Goal: Information Seeking & Learning: Compare options

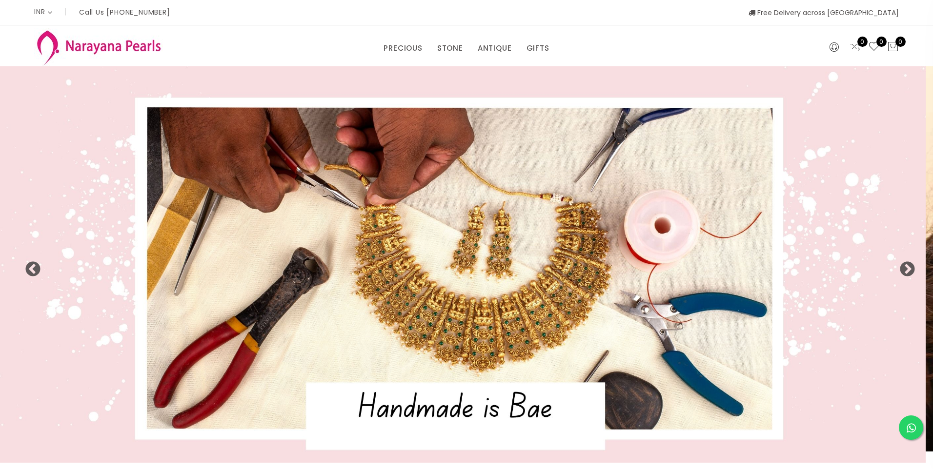
select select "INR"
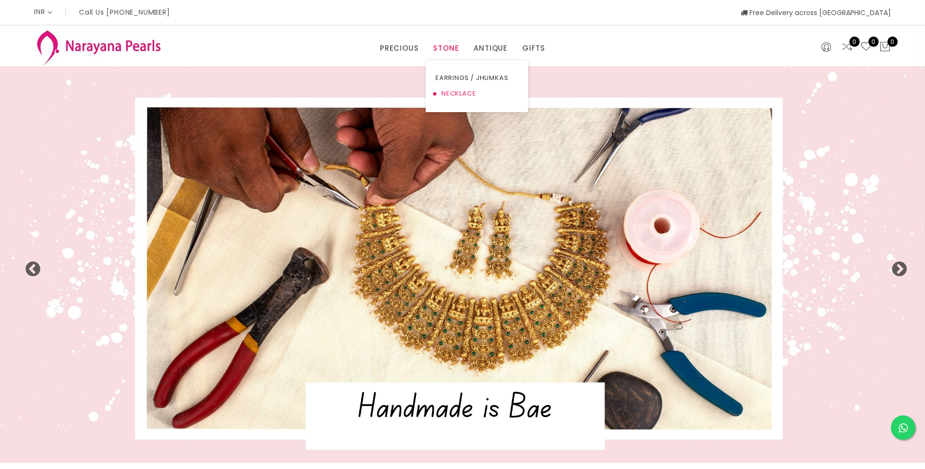
click at [464, 93] on link "NECKLACE" at bounding box center [477, 94] width 83 height 16
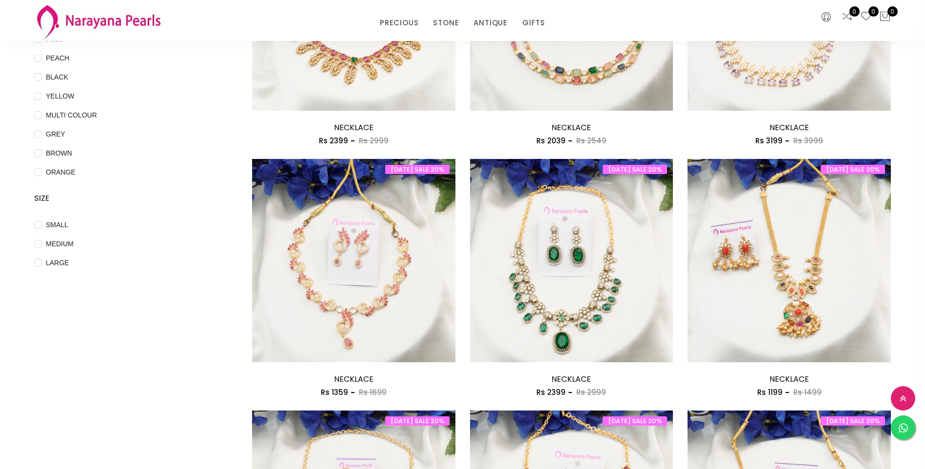
scroll to position [293, 0]
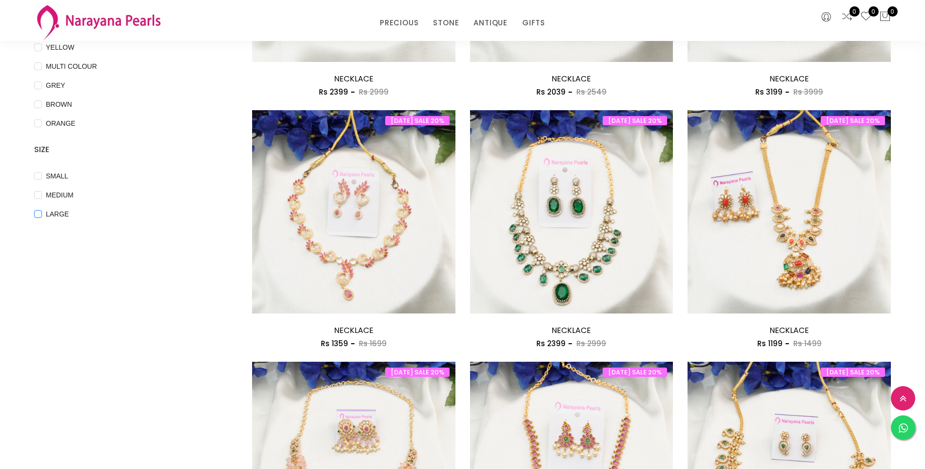
click at [39, 213] on input "LARGE" at bounding box center [38, 221] width 8 height 22
checkbox input "true"
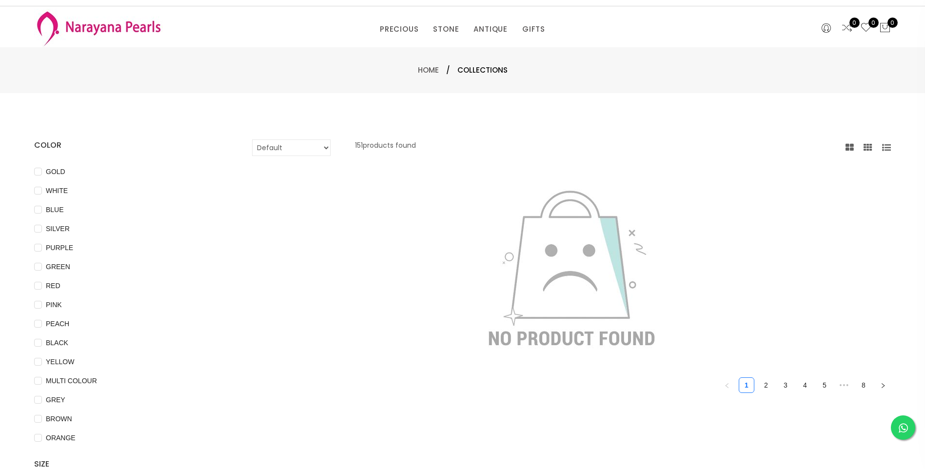
scroll to position [0, 0]
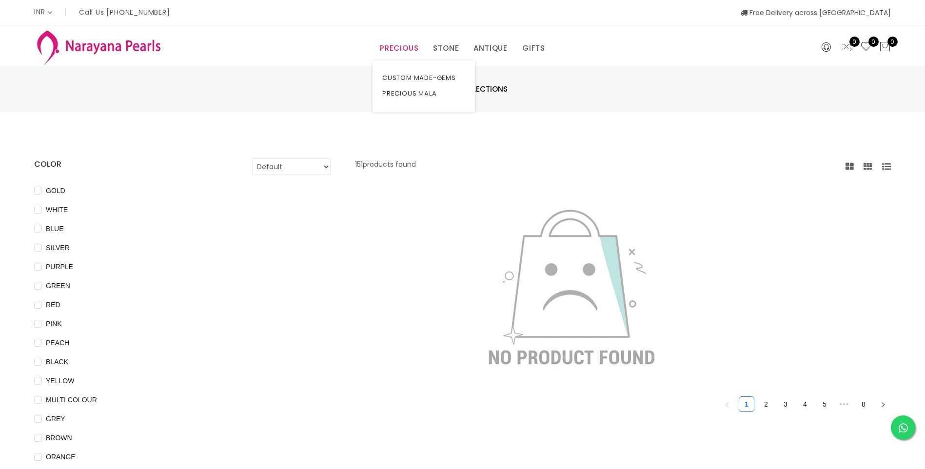
click at [412, 46] on link "PRECIOUS" at bounding box center [399, 48] width 39 height 15
click at [419, 80] on link "CUSTOM MADE-GEMS" at bounding box center [423, 78] width 83 height 16
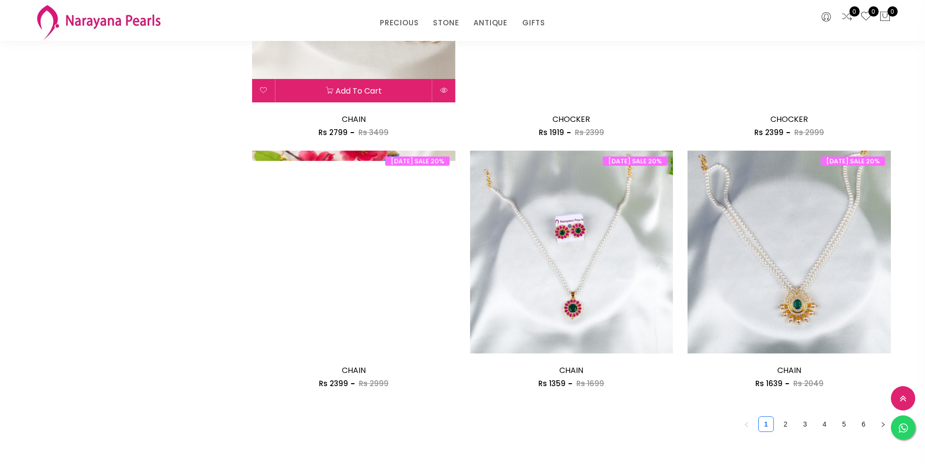
scroll to position [1512, 0]
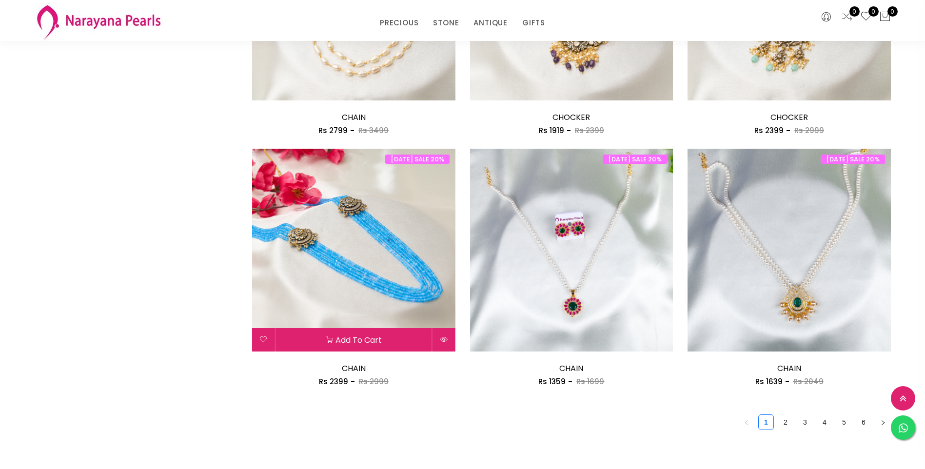
click at [384, 287] on img at bounding box center [353, 250] width 203 height 203
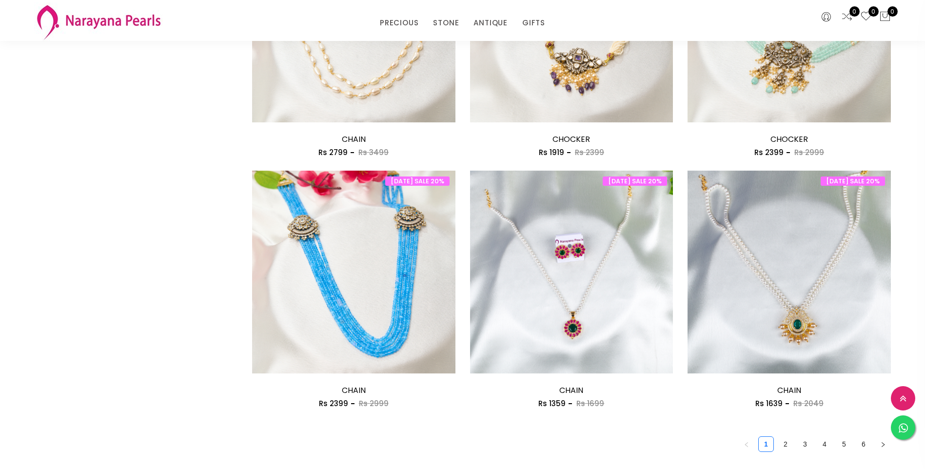
scroll to position [1505, 0]
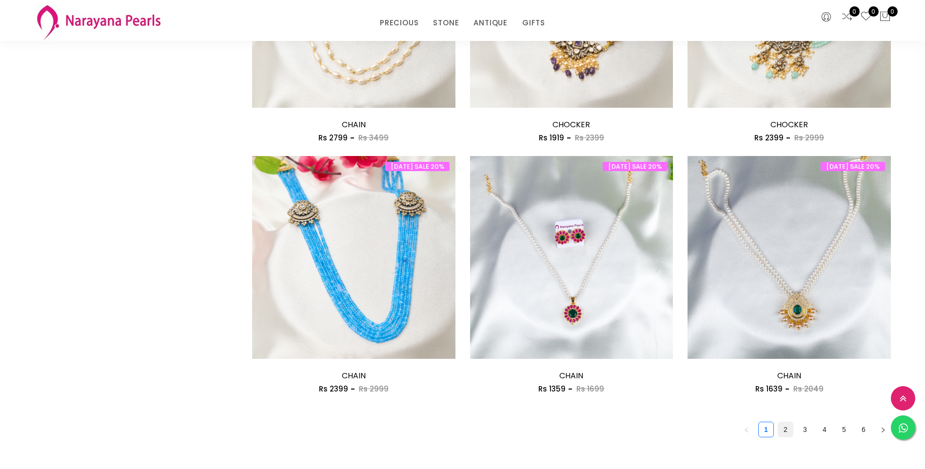
click at [787, 428] on link "2" at bounding box center [786, 429] width 15 height 15
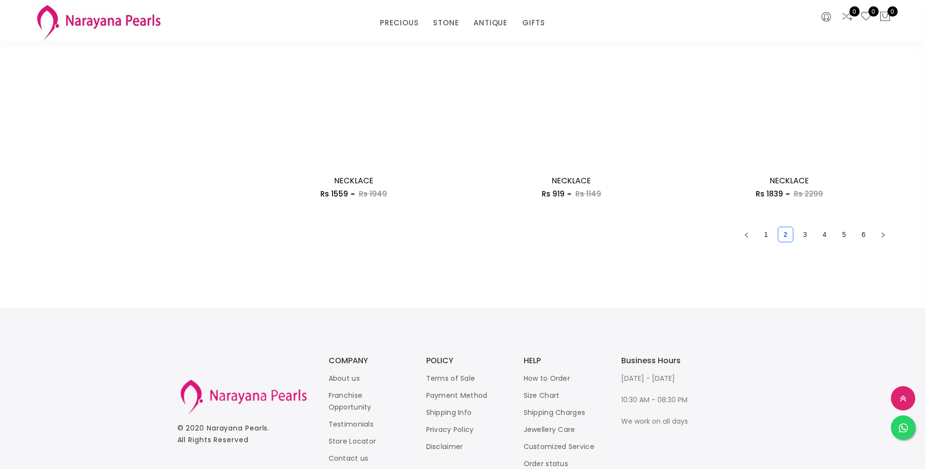
scroll to position [1707, 0]
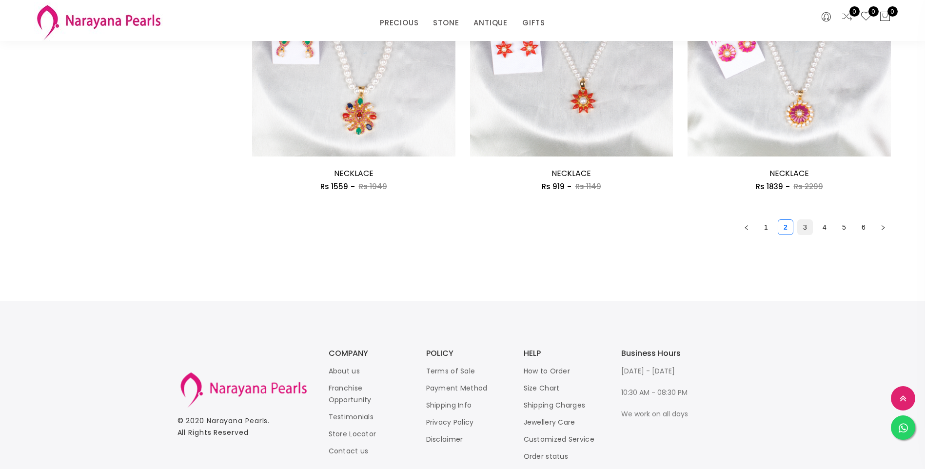
click at [804, 229] on link "3" at bounding box center [805, 227] width 15 height 15
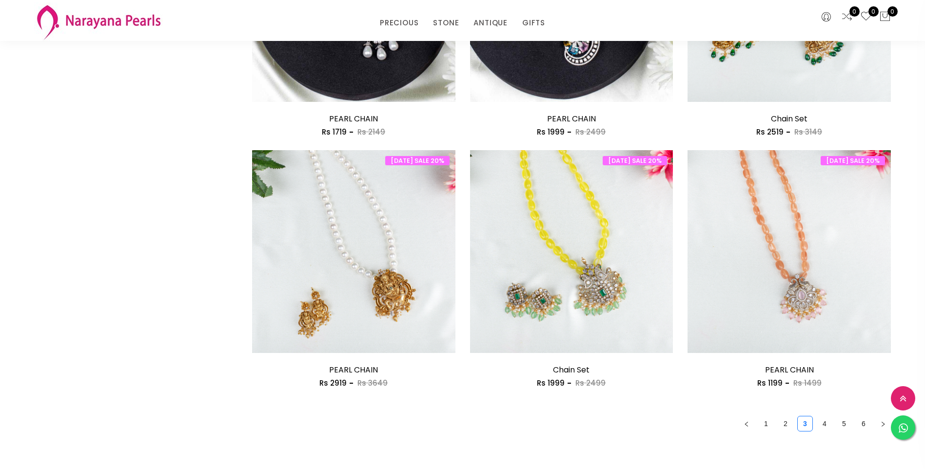
scroll to position [1561, 0]
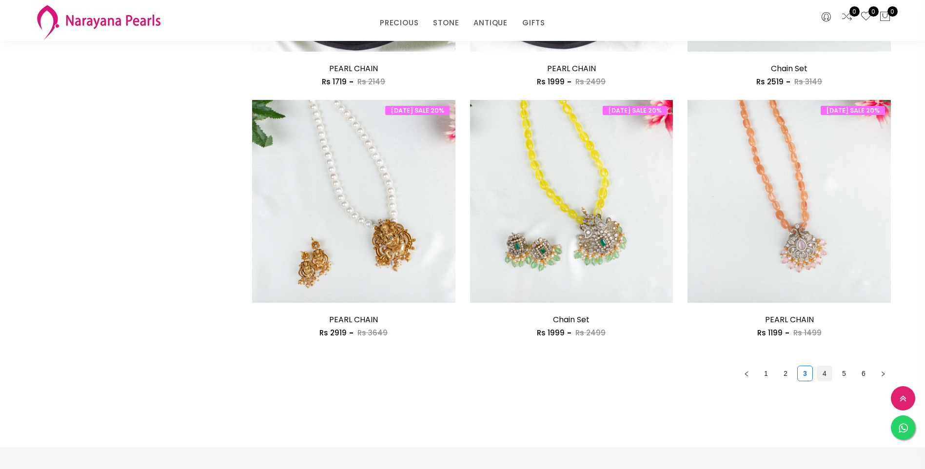
click at [824, 373] on link "4" at bounding box center [825, 373] width 15 height 15
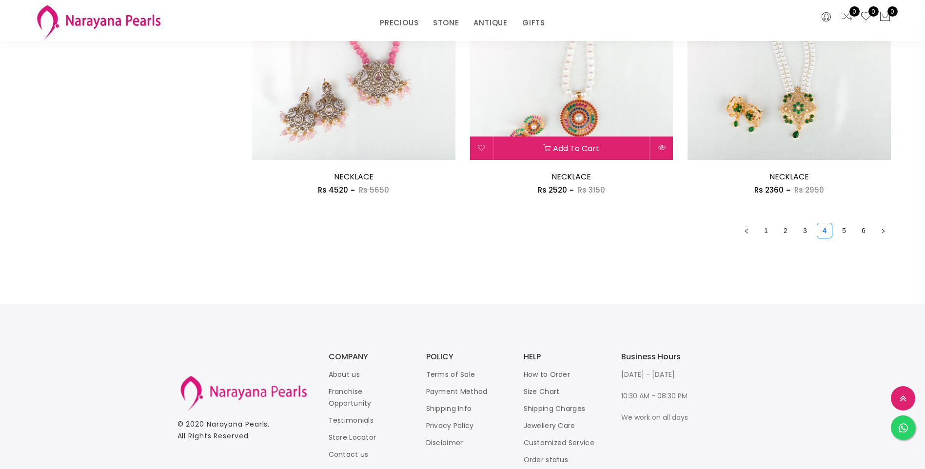
scroll to position [1707, 0]
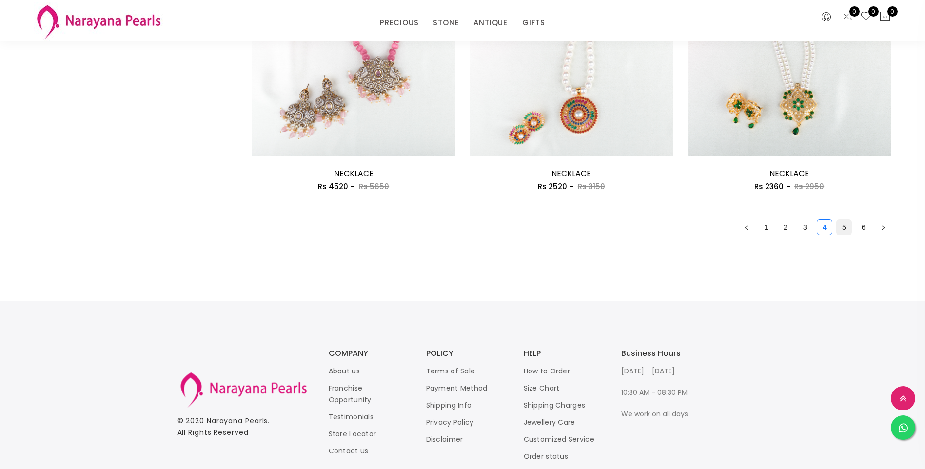
click at [845, 229] on link "5" at bounding box center [844, 227] width 15 height 15
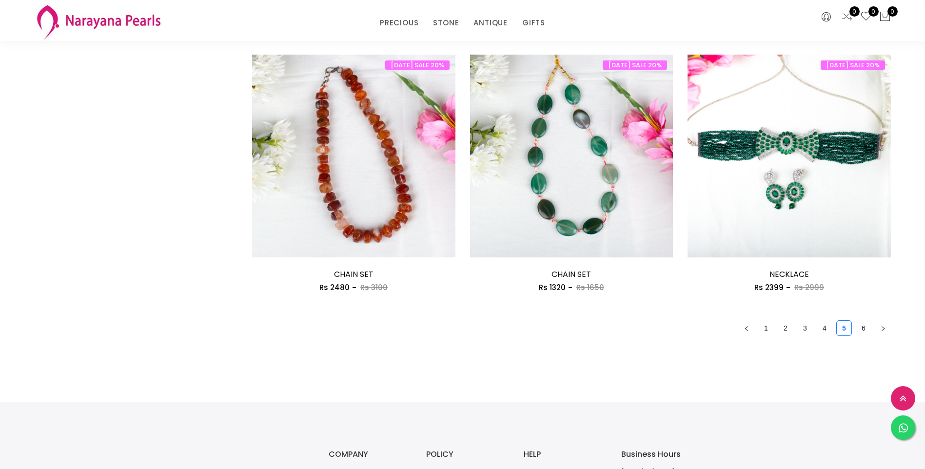
scroll to position [1659, 0]
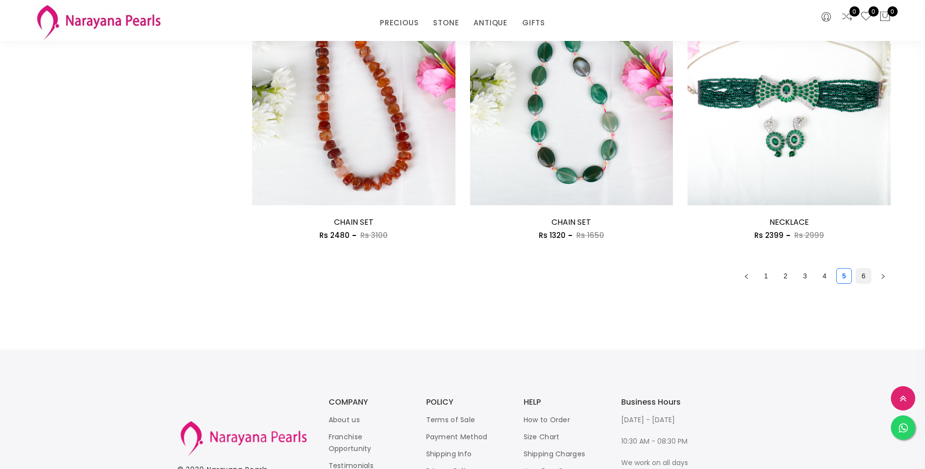
click at [862, 277] on link "6" at bounding box center [864, 276] width 15 height 15
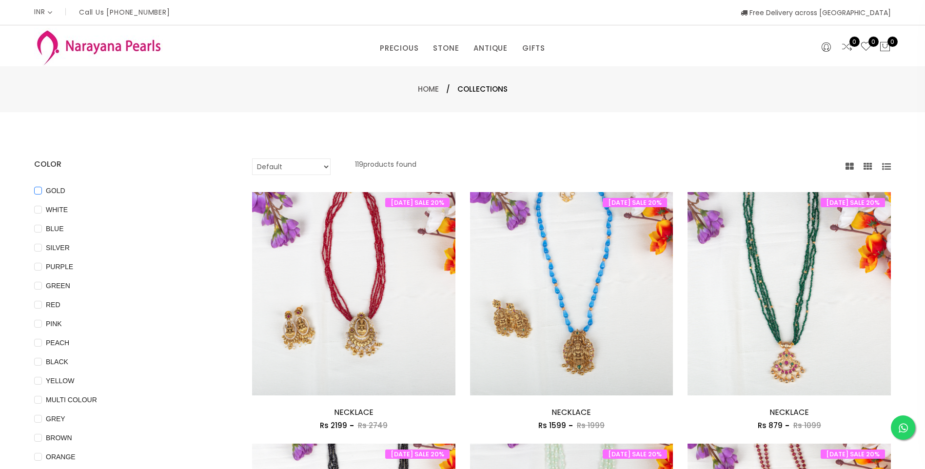
click at [40, 191] on input "GOLD" at bounding box center [38, 198] width 8 height 22
checkbox input "true"
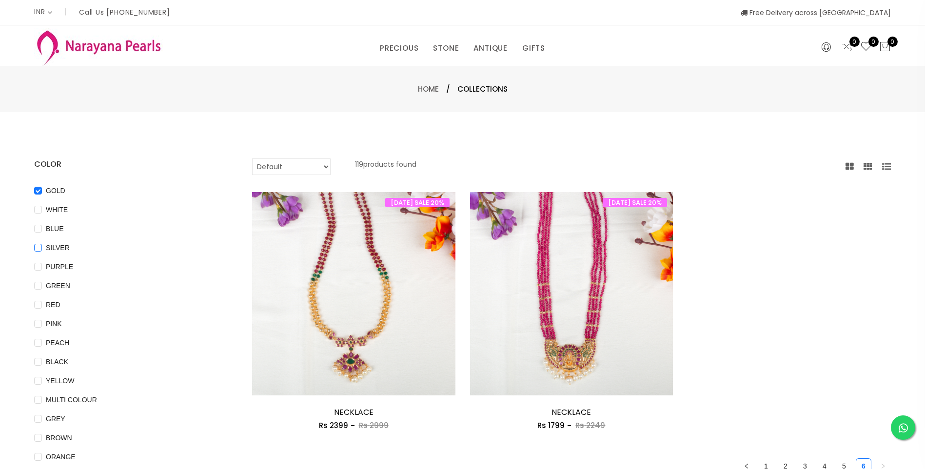
click at [38, 247] on input "SILVER" at bounding box center [38, 255] width 8 height 22
checkbox input "true"
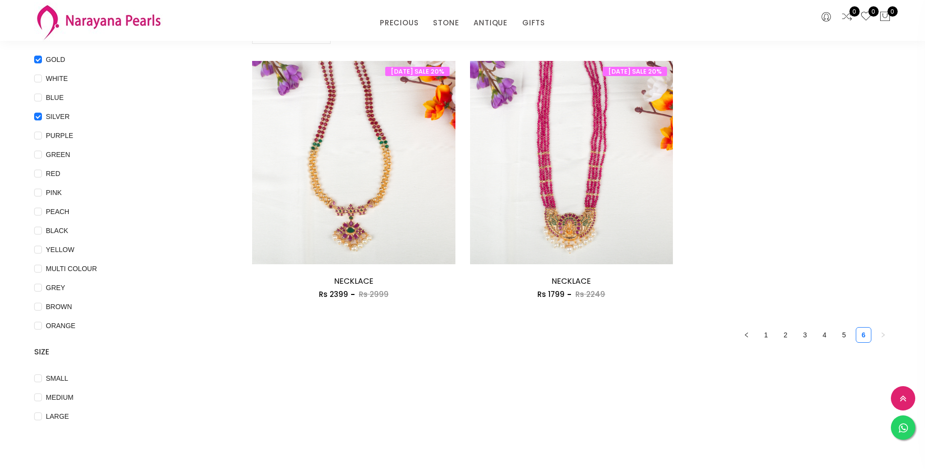
scroll to position [98, 0]
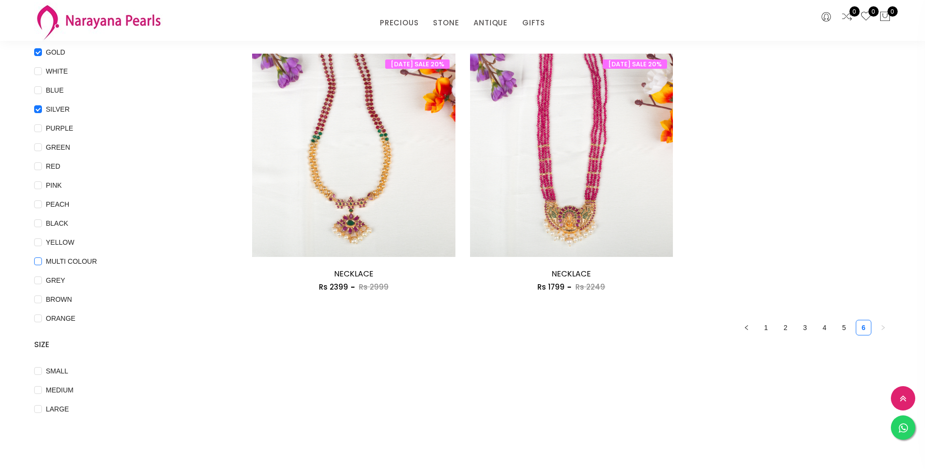
click at [37, 263] on COLOUR "MULTI COLOUR" at bounding box center [38, 269] width 8 height 22
checkbox COLOUR "true"
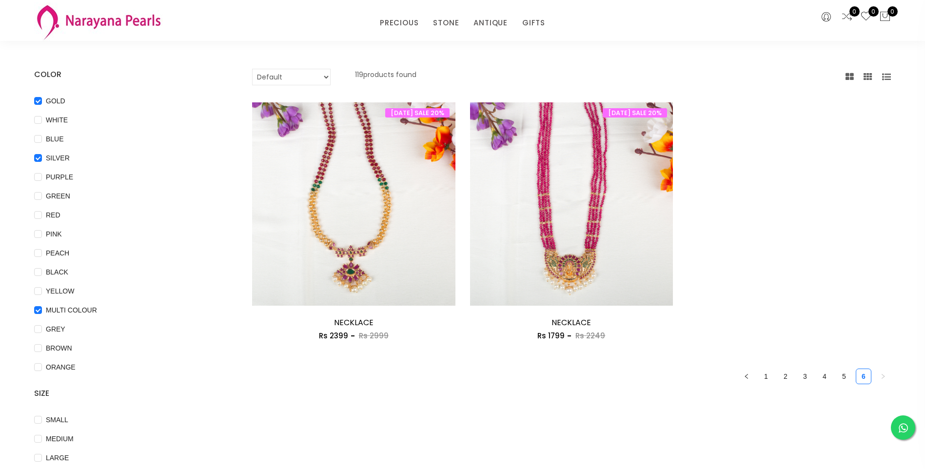
scroll to position [0, 0]
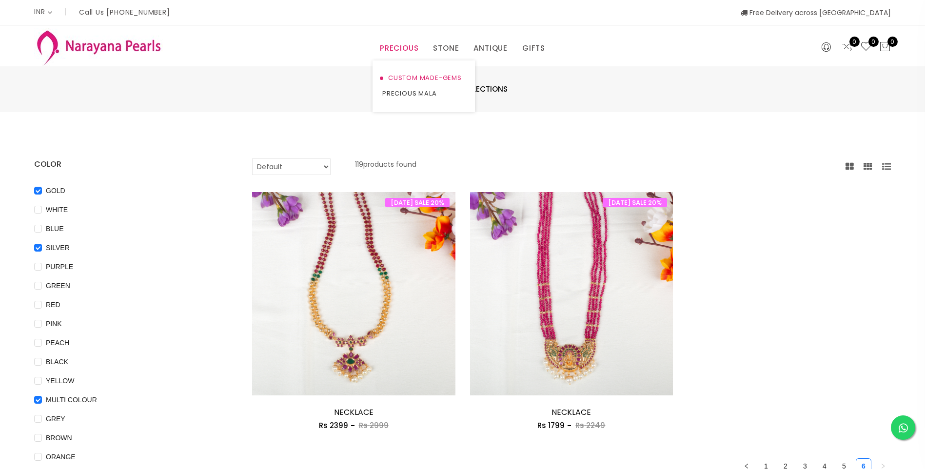
click at [435, 76] on link "CUSTOM MADE-GEMS" at bounding box center [423, 78] width 83 height 16
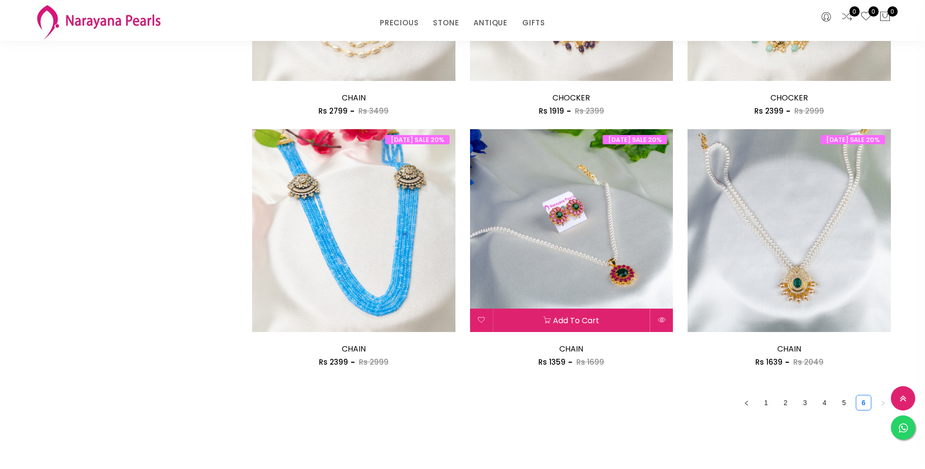
scroll to position [1561, 0]
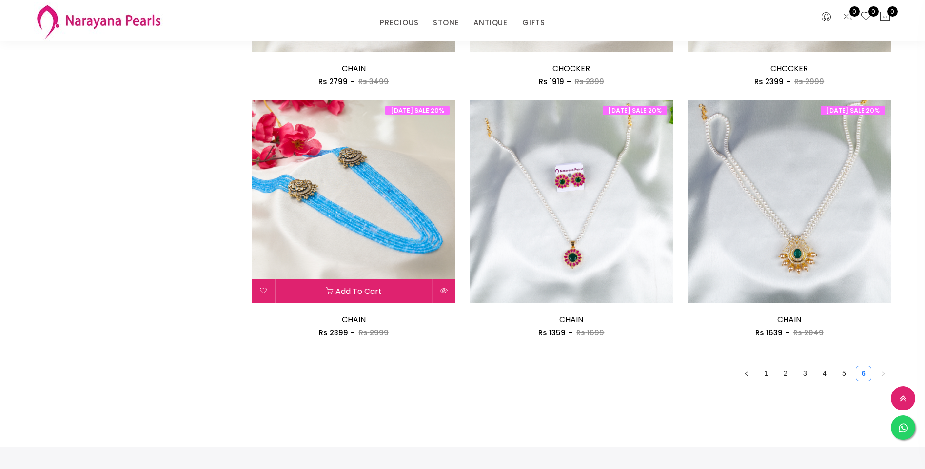
click at [425, 199] on img at bounding box center [353, 201] width 203 height 203
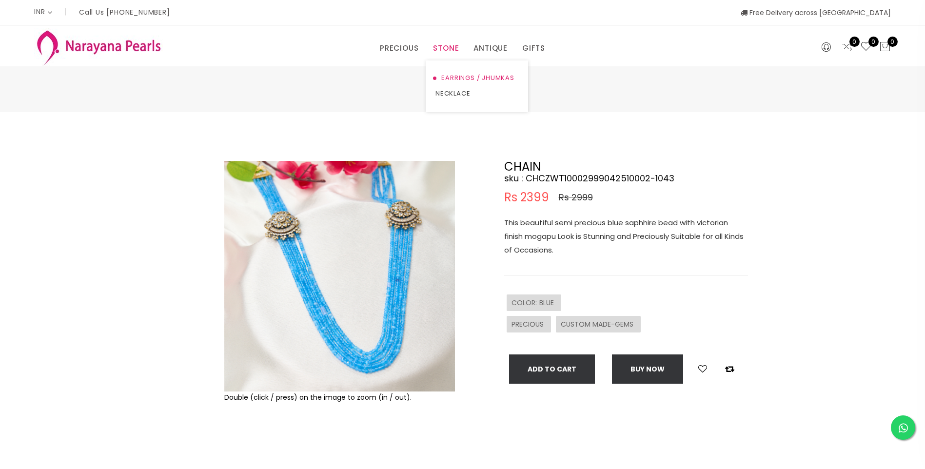
click at [485, 81] on link "EARRINGS / JHUMKAS" at bounding box center [477, 78] width 83 height 16
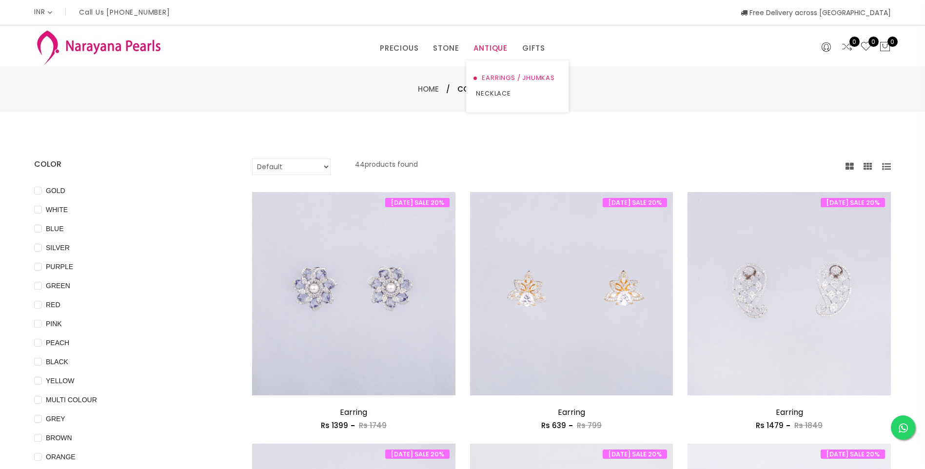
click at [497, 78] on link "EARRINGS / JHUMKAS" at bounding box center [517, 78] width 83 height 16
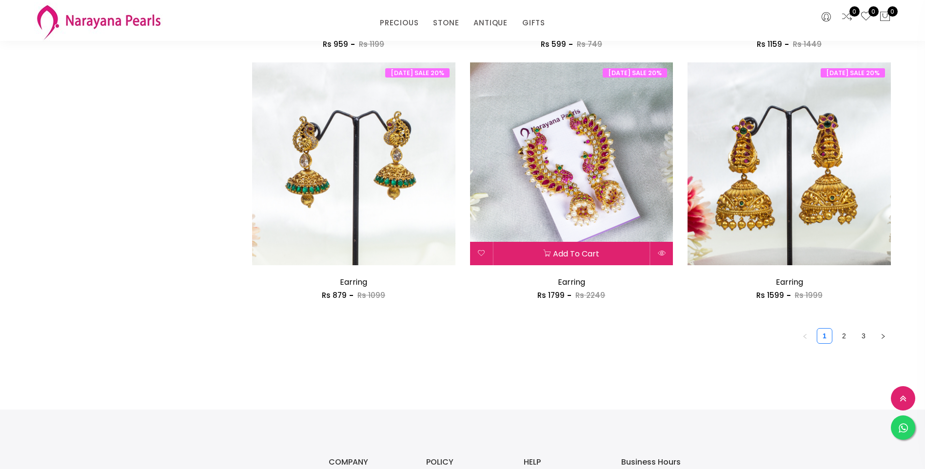
scroll to position [1749, 0]
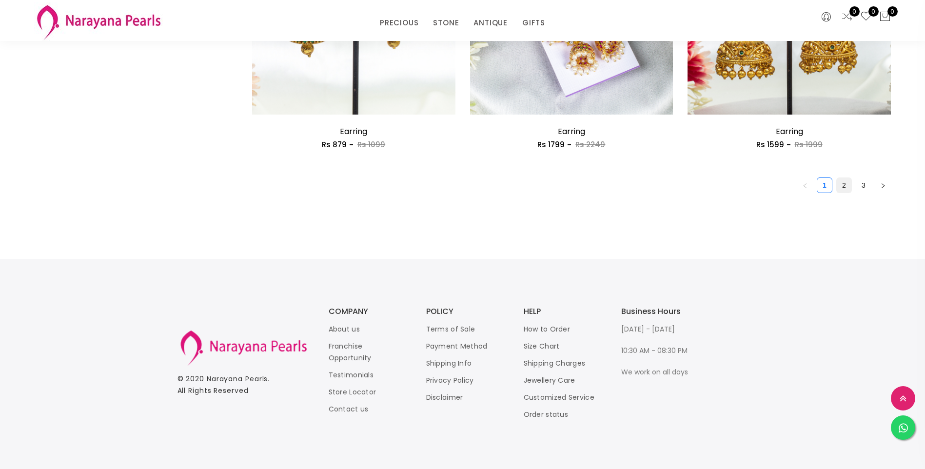
click at [847, 187] on link "2" at bounding box center [844, 185] width 15 height 15
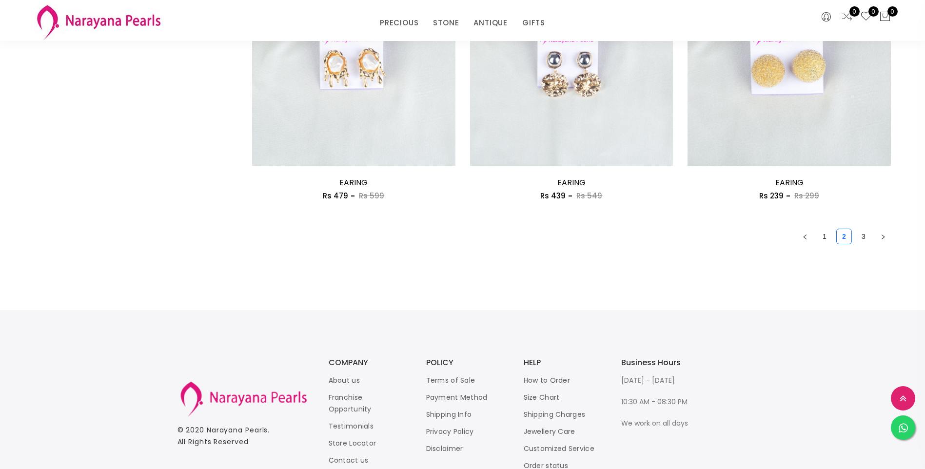
scroll to position [1749, 0]
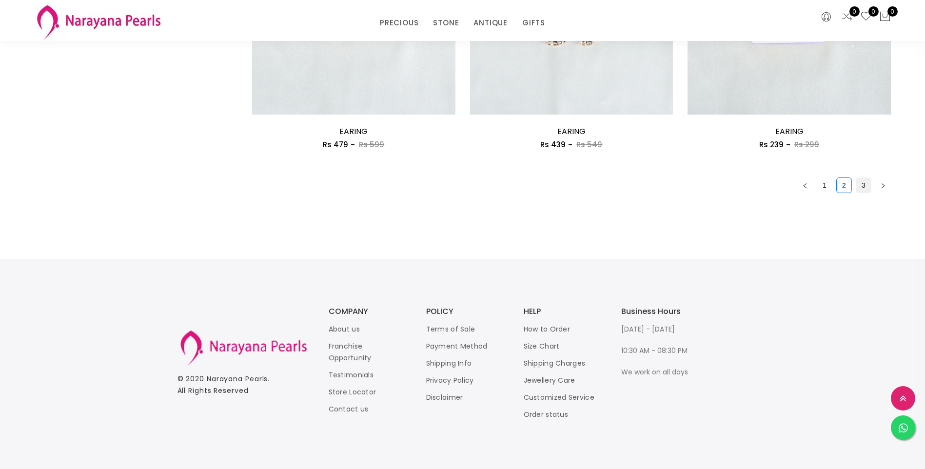
click at [863, 185] on link "3" at bounding box center [864, 185] width 15 height 15
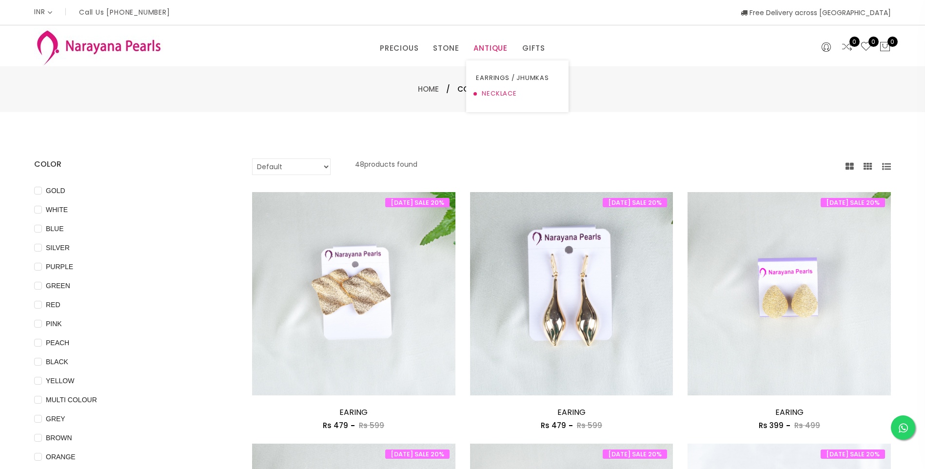
click at [493, 92] on link "NECKLACE" at bounding box center [517, 94] width 83 height 16
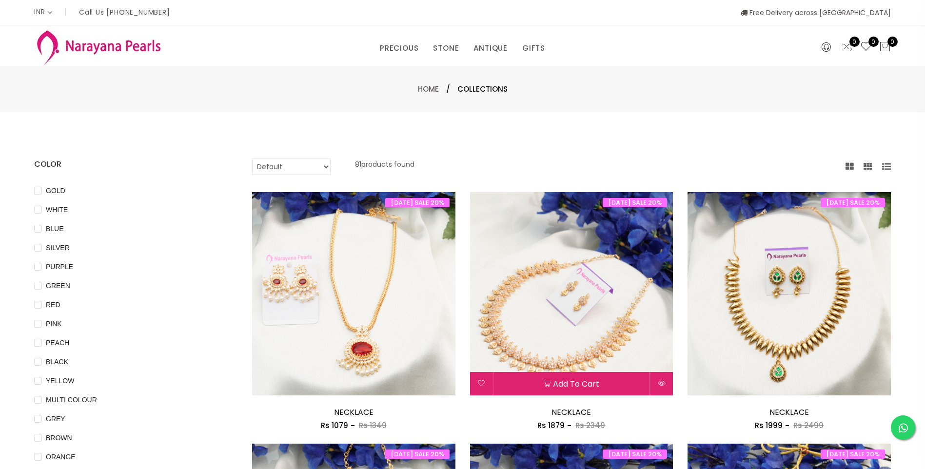
click at [567, 315] on img at bounding box center [571, 293] width 203 height 203
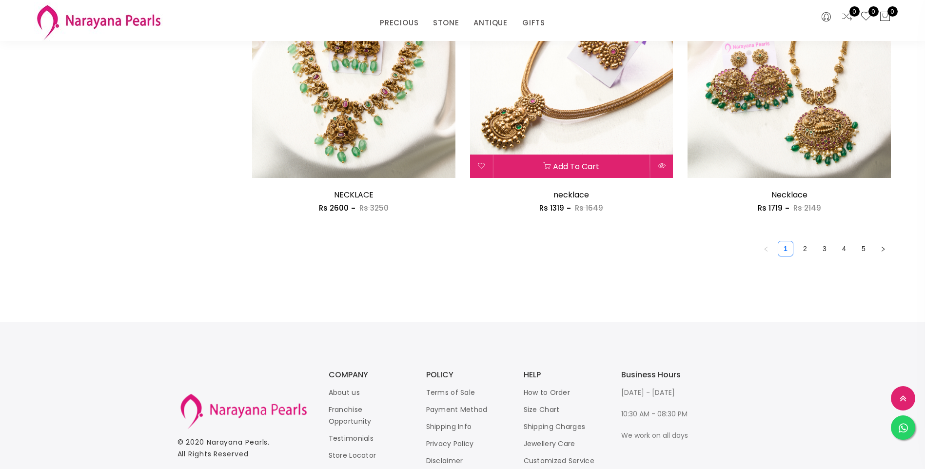
scroll to position [1707, 0]
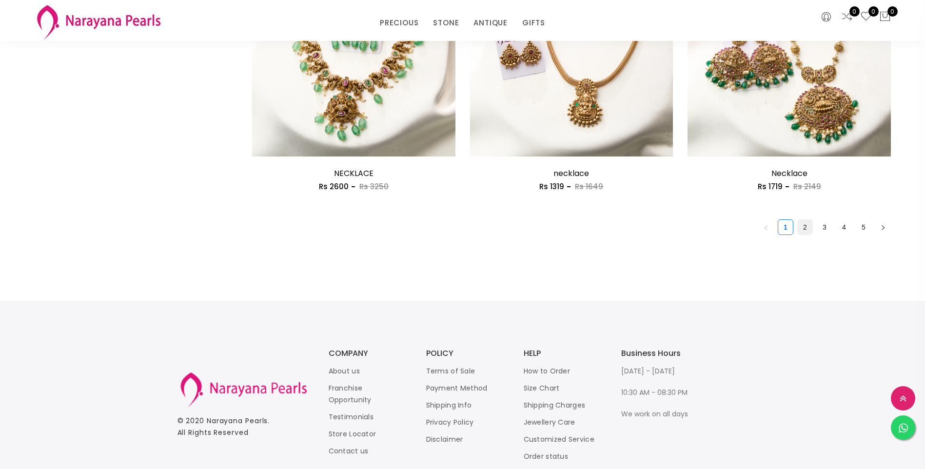
click at [805, 229] on link "2" at bounding box center [805, 227] width 15 height 15
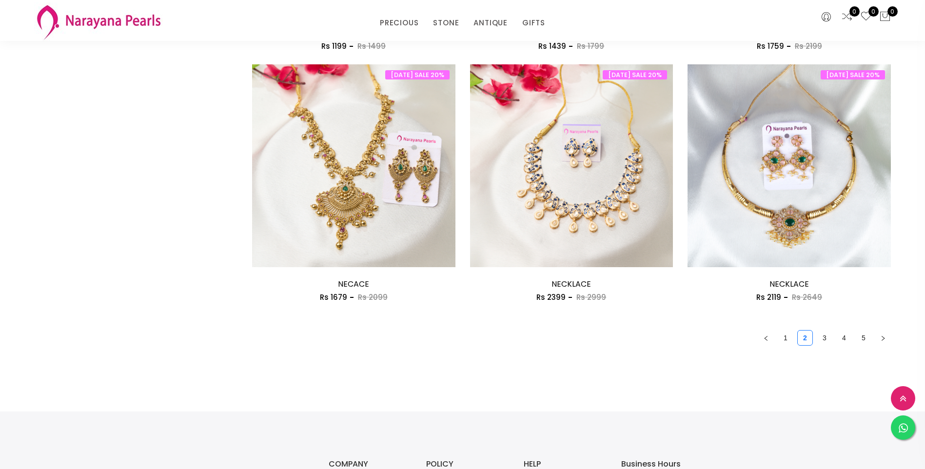
scroll to position [1610, 0]
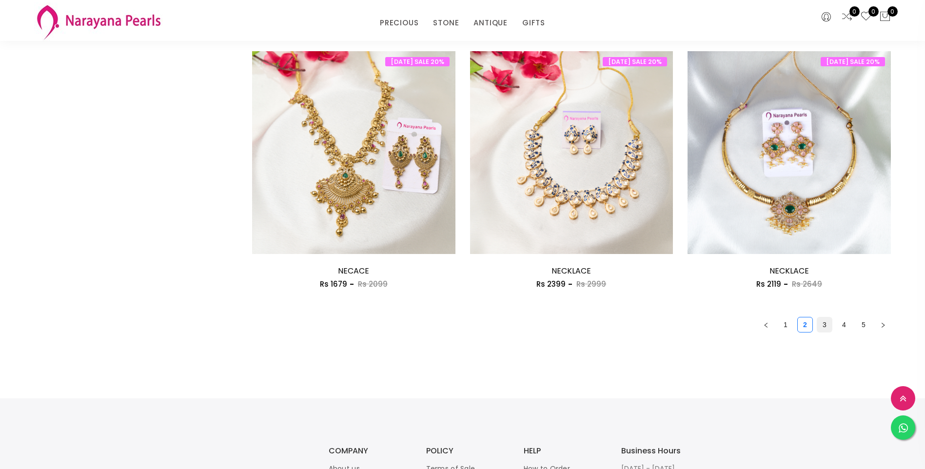
click at [825, 327] on link "3" at bounding box center [825, 325] width 15 height 15
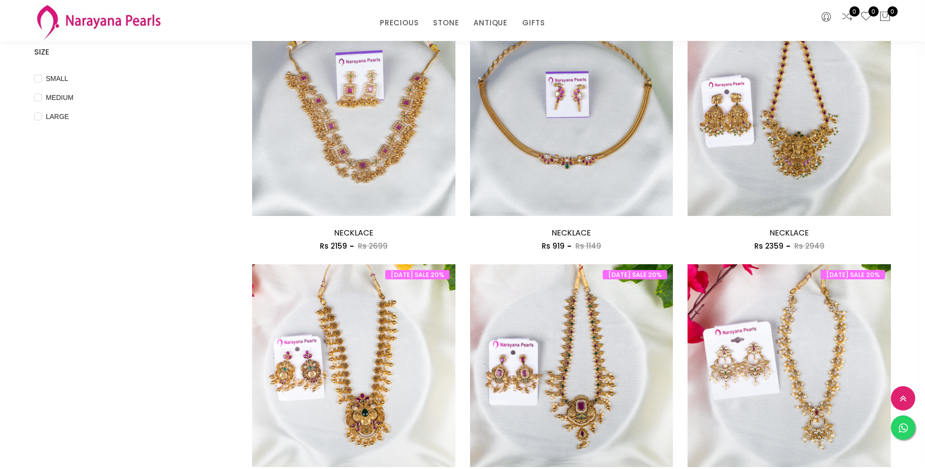
scroll to position [634, 0]
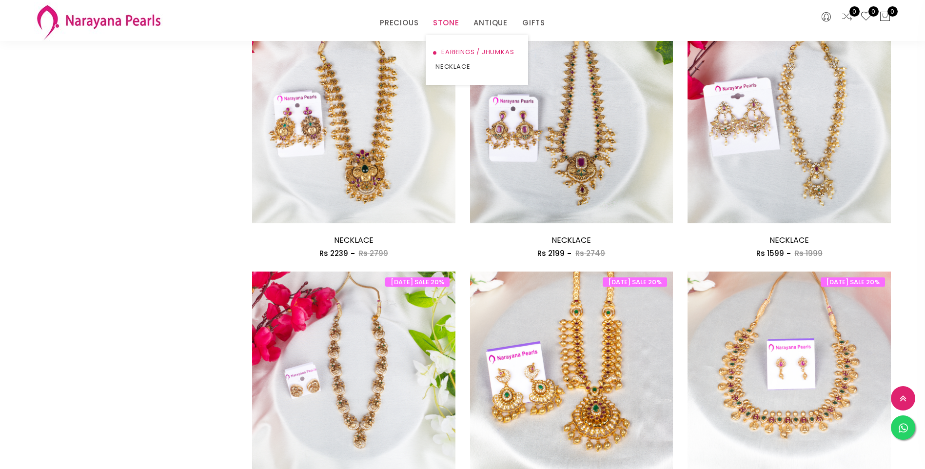
click at [462, 53] on link "EARRINGS / JHUMKAS" at bounding box center [477, 52] width 83 height 15
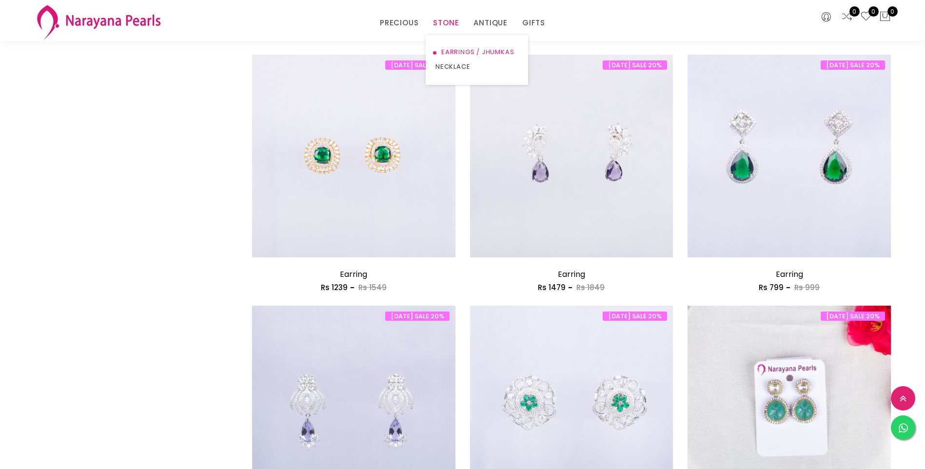
scroll to position [634, 0]
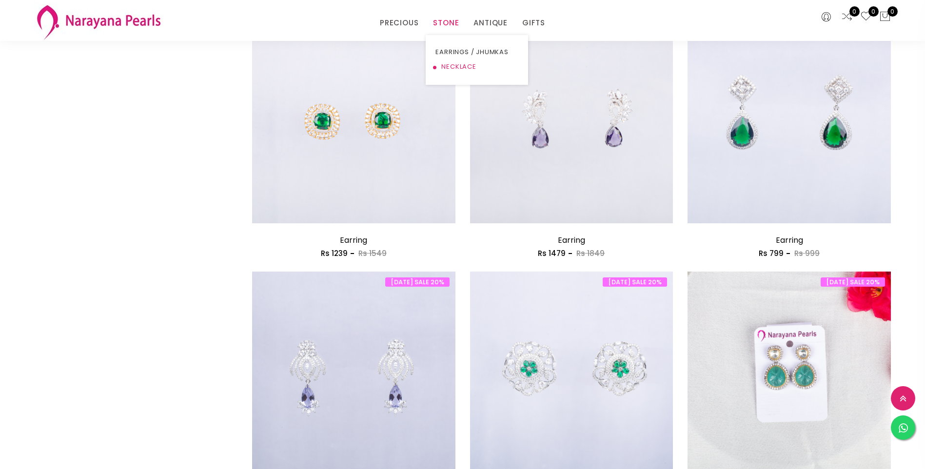
click at [451, 63] on link "NECKLACE" at bounding box center [477, 67] width 83 height 15
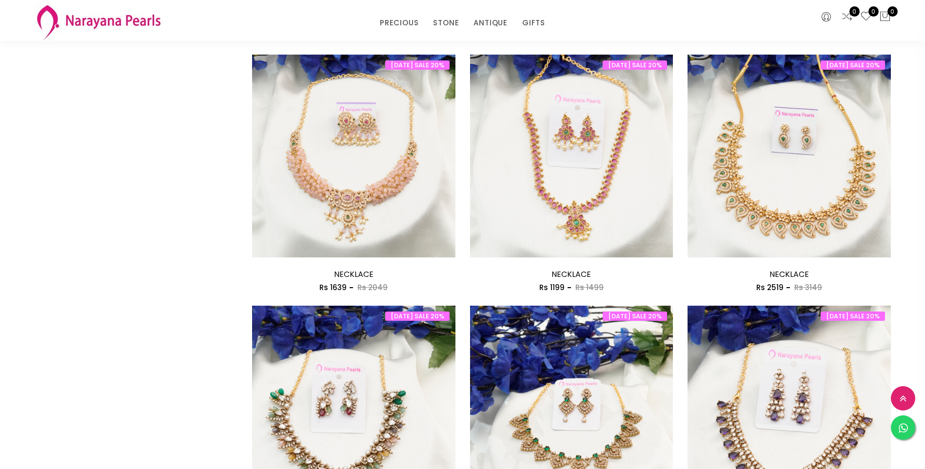
scroll to position [634, 0]
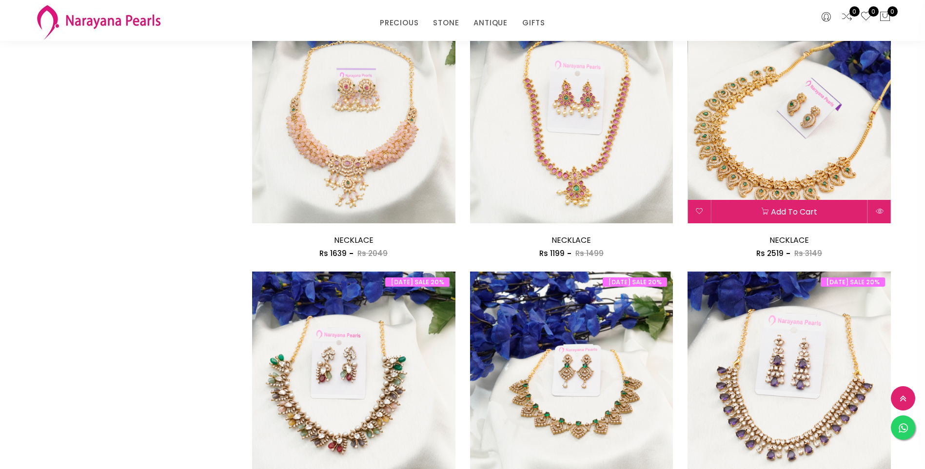
click at [757, 162] on img at bounding box center [789, 121] width 203 height 203
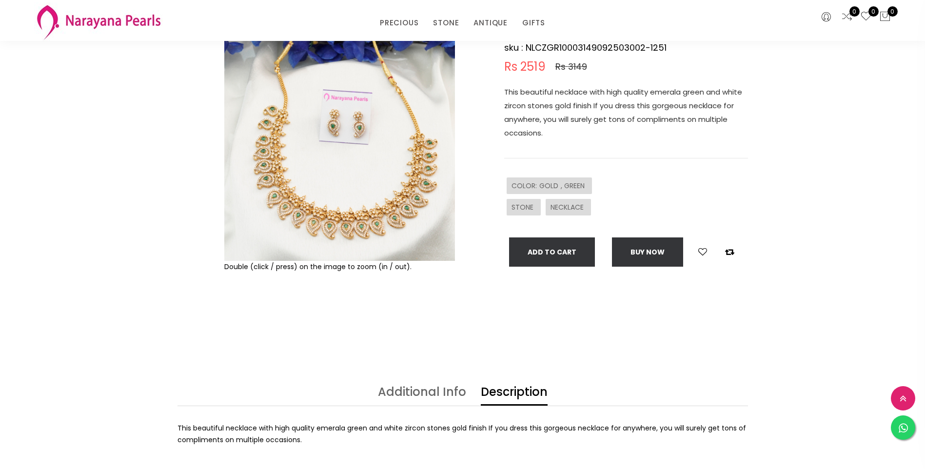
scroll to position [98, 0]
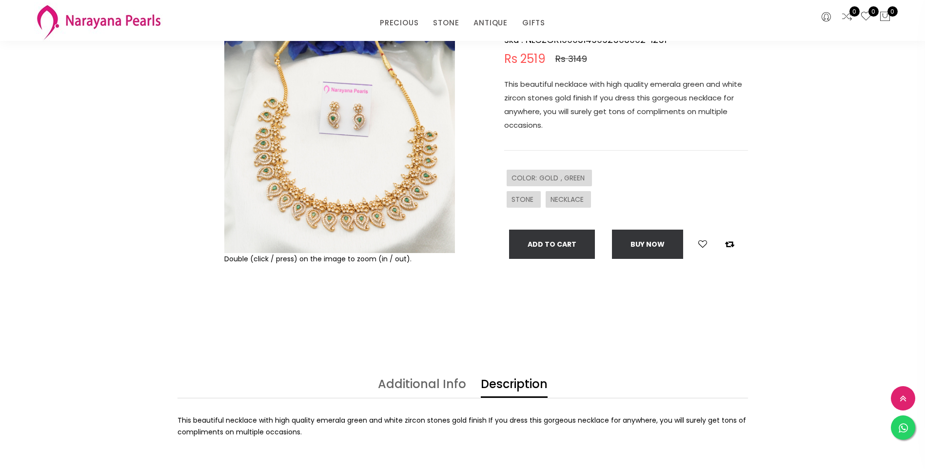
click at [314, 209] on img at bounding box center [339, 137] width 231 height 231
click at [321, 137] on img at bounding box center [339, 137] width 231 height 231
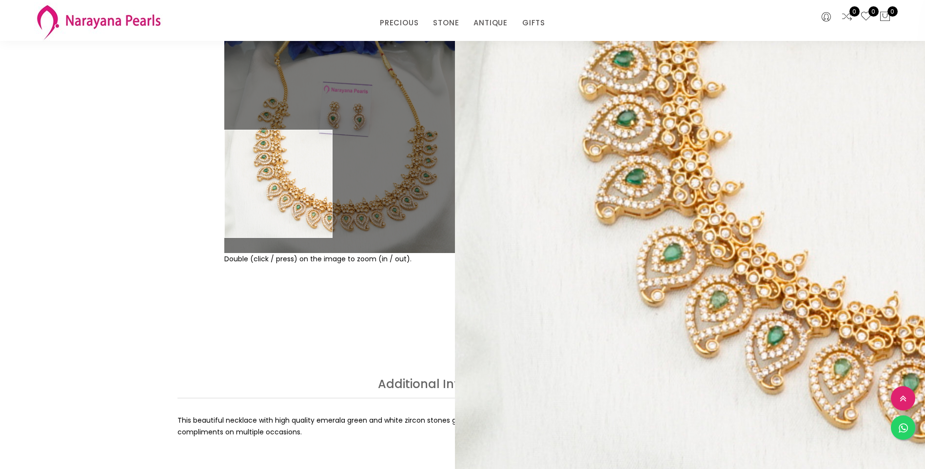
click at [132, 92] on div "Double (click / press) on the image to zoom (in / out). NECKLACE sku : NLCZGR10…" at bounding box center [462, 176] width 925 height 405
click at [145, 81] on div "Double (click / press) on the image to zoom (in / out). NECKLACE sku : NLCZGR10…" at bounding box center [462, 176] width 925 height 405
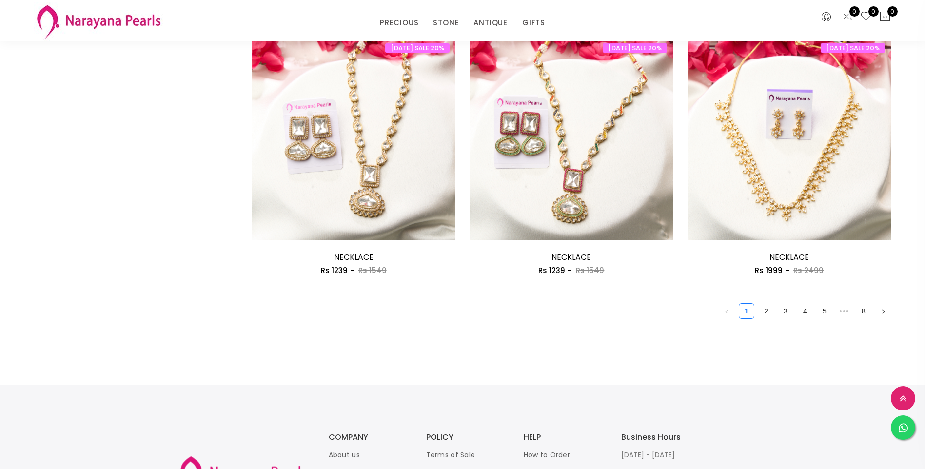
scroll to position [1602, 0]
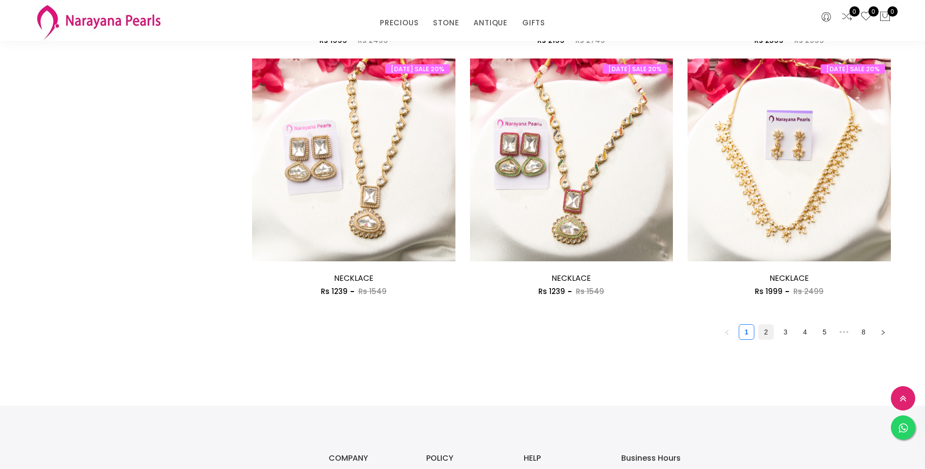
click at [764, 330] on link "2" at bounding box center [766, 332] width 15 height 15
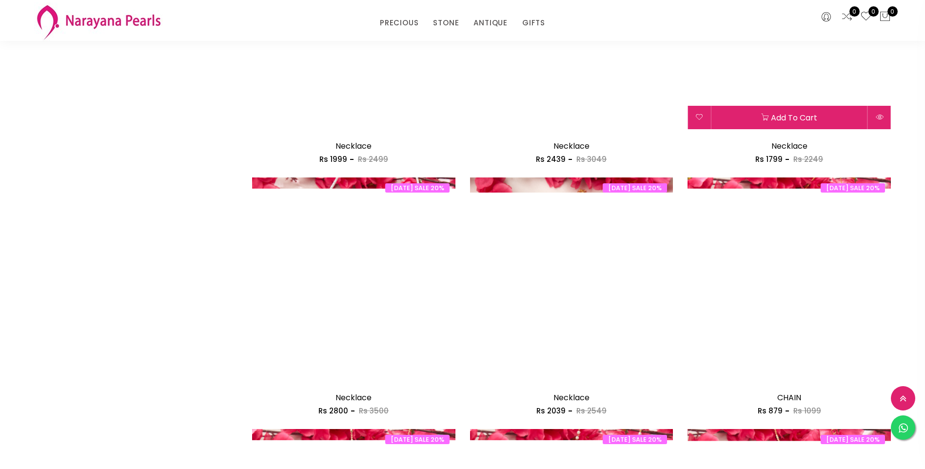
scroll to position [732, 0]
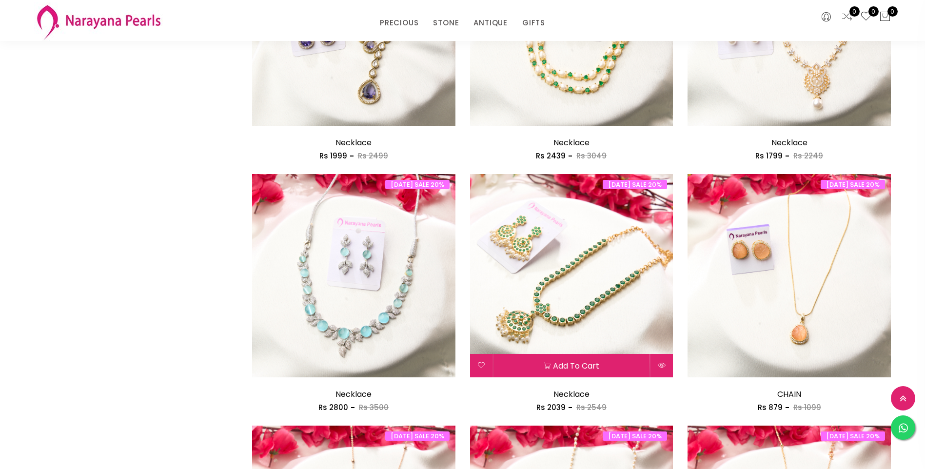
click at [620, 282] on img at bounding box center [571, 275] width 203 height 203
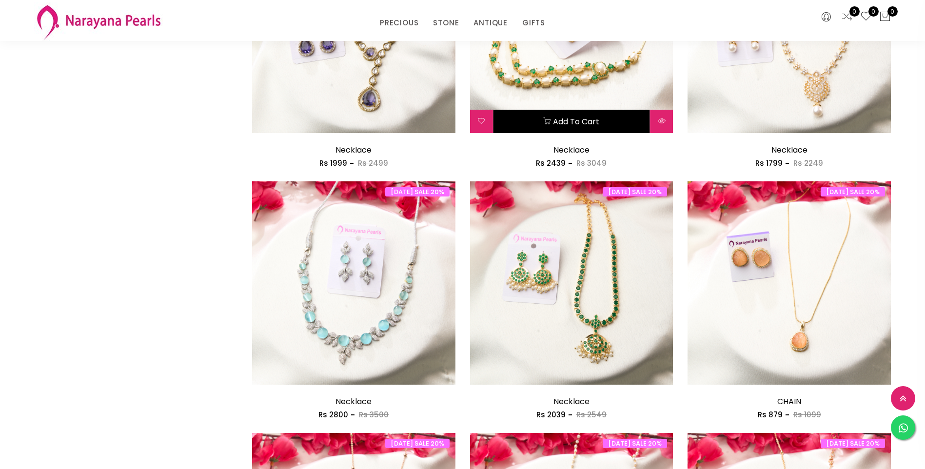
scroll to position [920, 0]
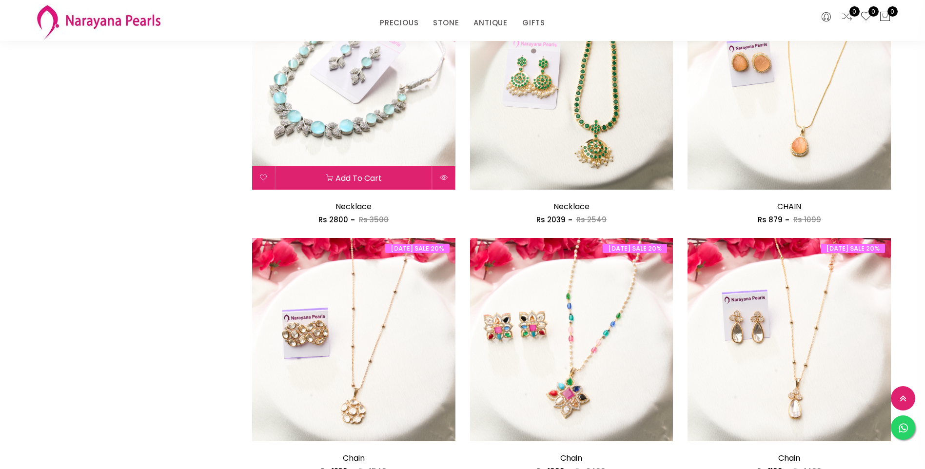
click at [374, 133] on img at bounding box center [353, 87] width 203 height 203
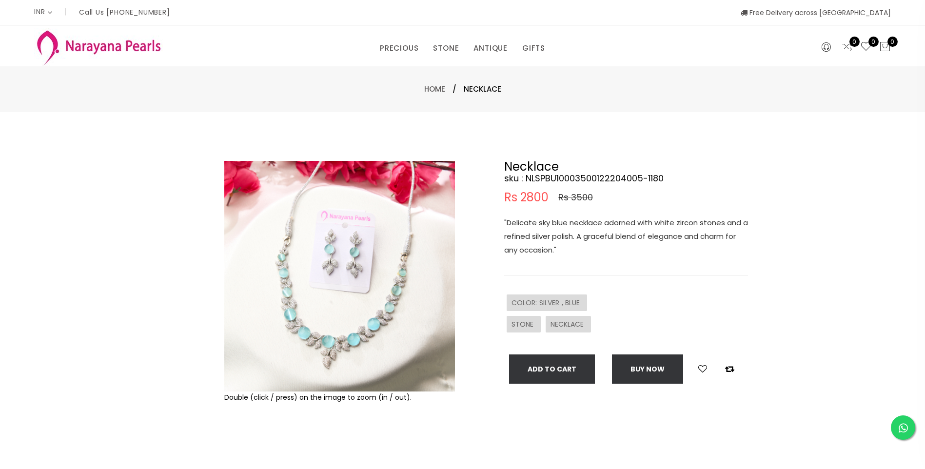
click at [370, 323] on img at bounding box center [339, 276] width 231 height 231
click at [367, 324] on img at bounding box center [339, 276] width 231 height 231
click at [384, 295] on img at bounding box center [339, 276] width 231 height 231
click at [381, 296] on img at bounding box center [339, 276] width 231 height 231
click at [360, 294] on img at bounding box center [339, 276] width 231 height 231
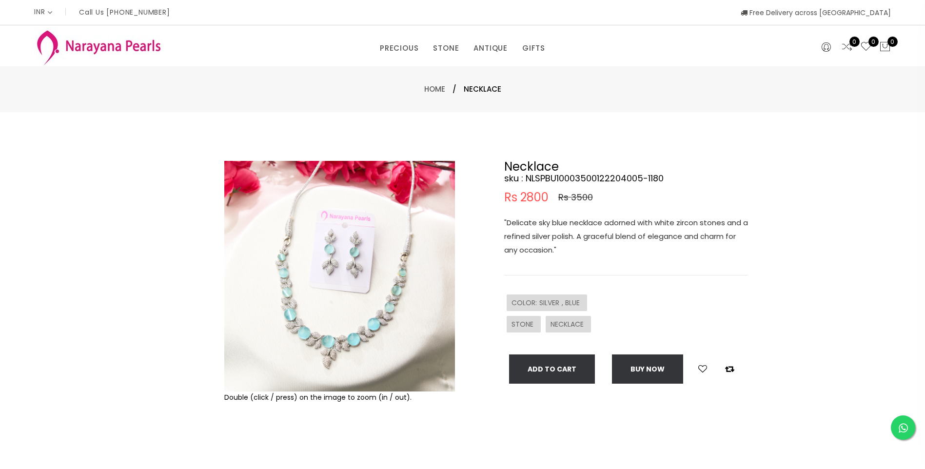
click at [360, 294] on img at bounding box center [339, 276] width 231 height 231
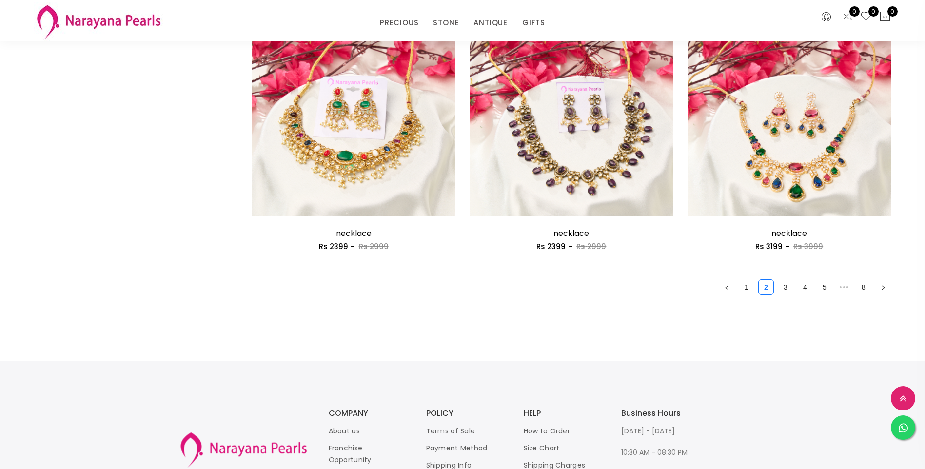
scroll to position [1651, 0]
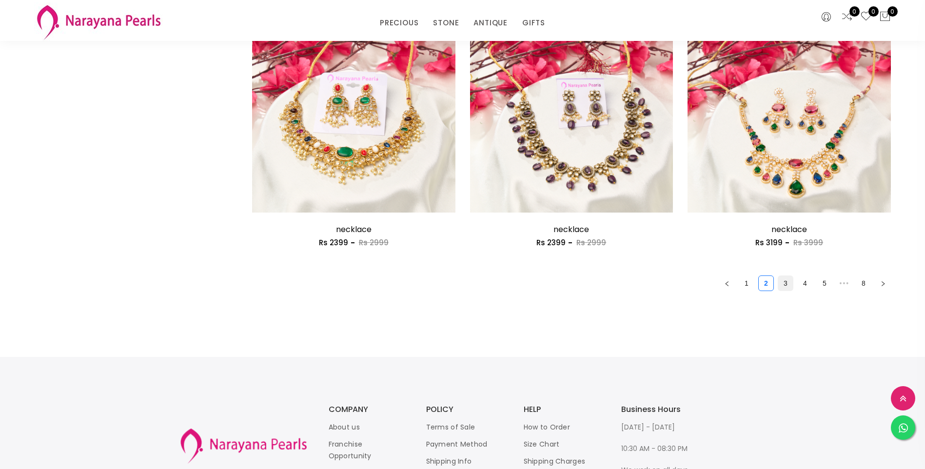
click at [785, 279] on link "3" at bounding box center [786, 283] width 15 height 15
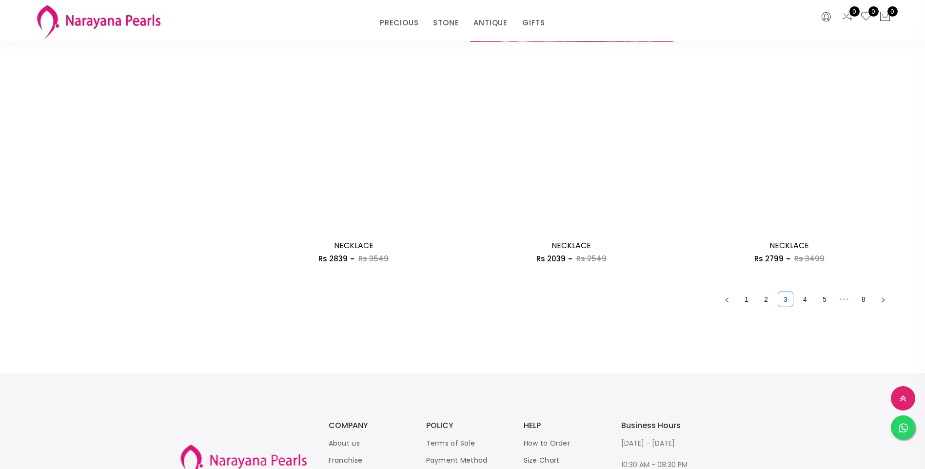
scroll to position [1707, 0]
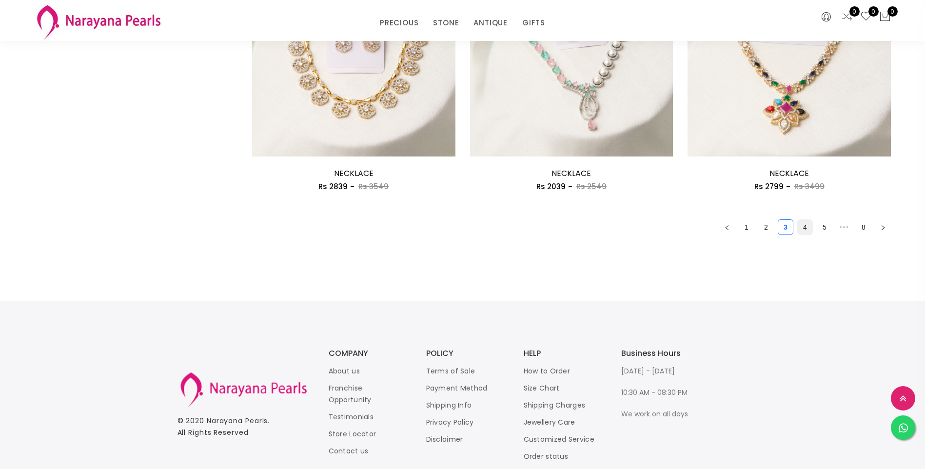
click at [803, 229] on link "4" at bounding box center [805, 227] width 15 height 15
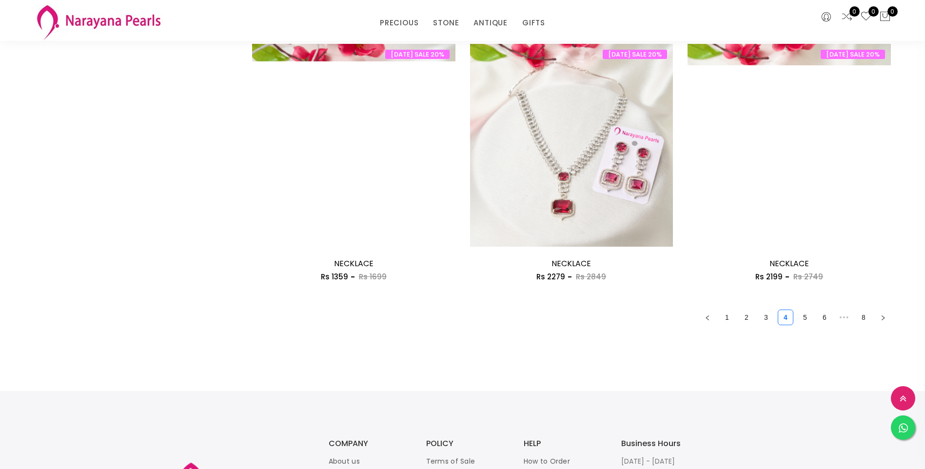
scroll to position [1610, 0]
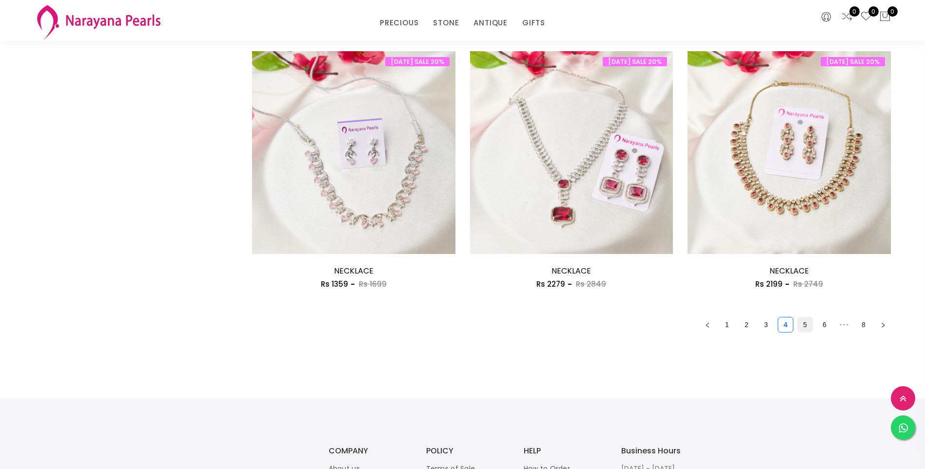
click at [804, 324] on link "5" at bounding box center [805, 325] width 15 height 15
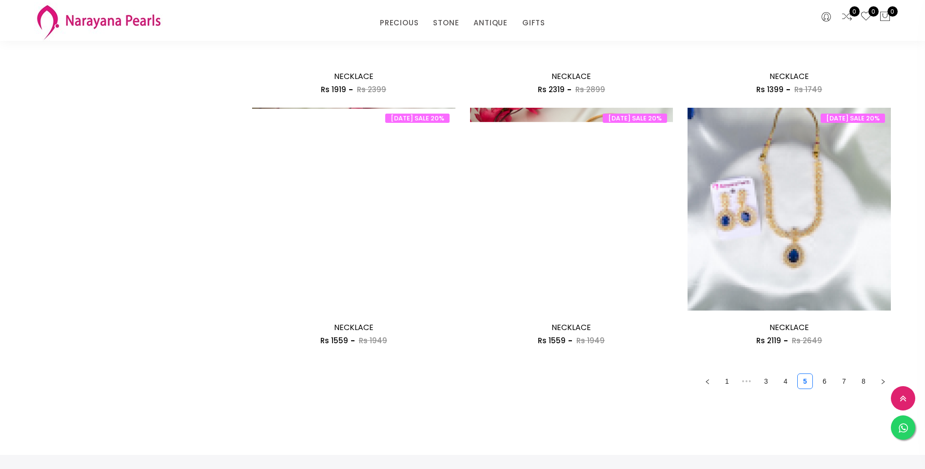
scroll to position [1610, 0]
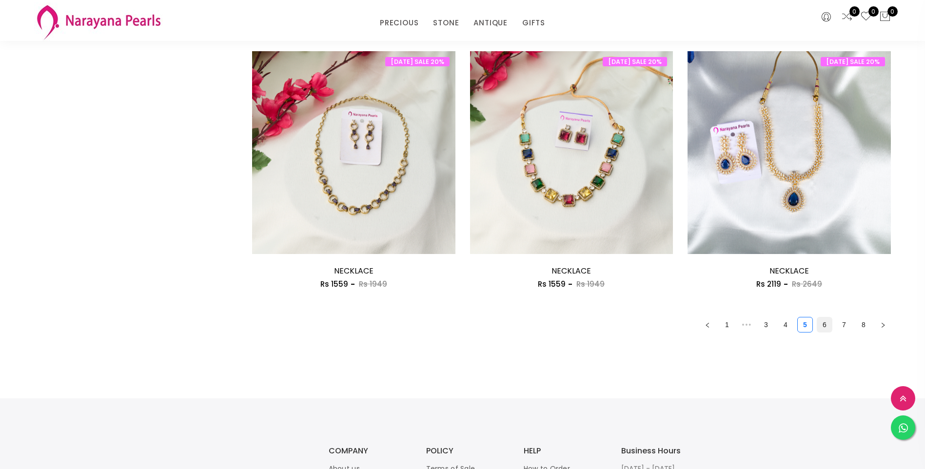
click at [828, 324] on link "6" at bounding box center [825, 325] width 15 height 15
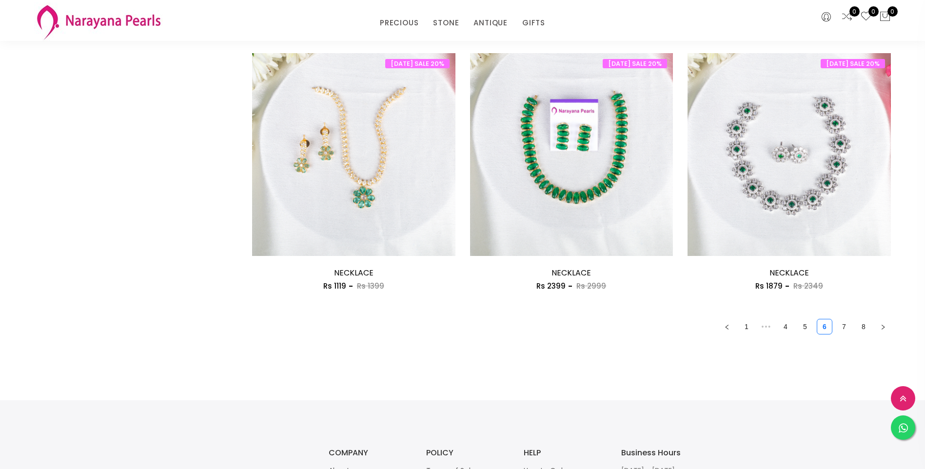
scroll to position [1610, 0]
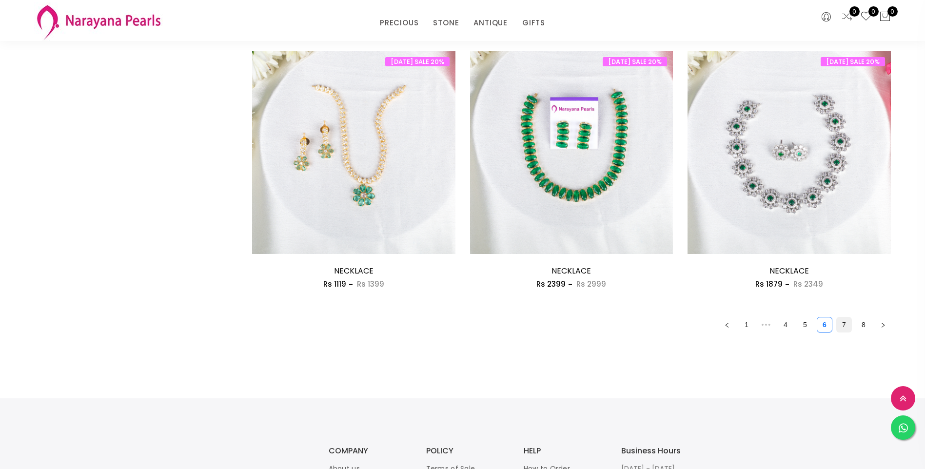
click at [844, 322] on link "7" at bounding box center [844, 325] width 15 height 15
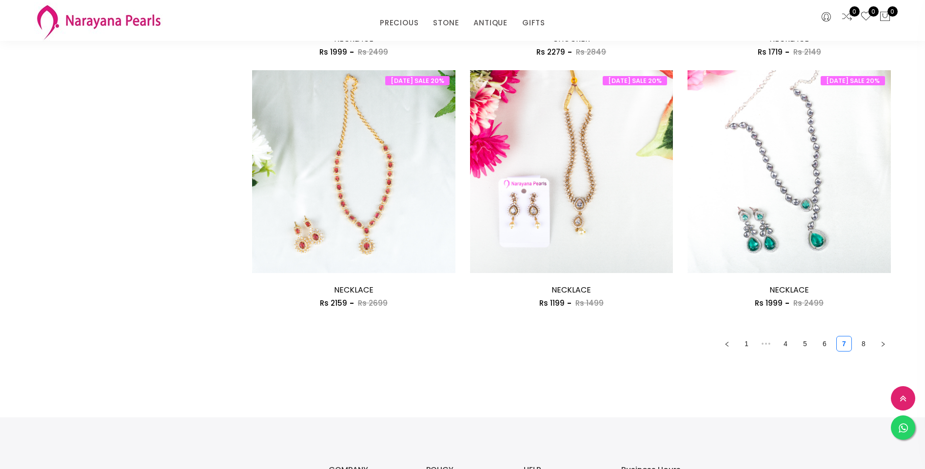
scroll to position [1610, 0]
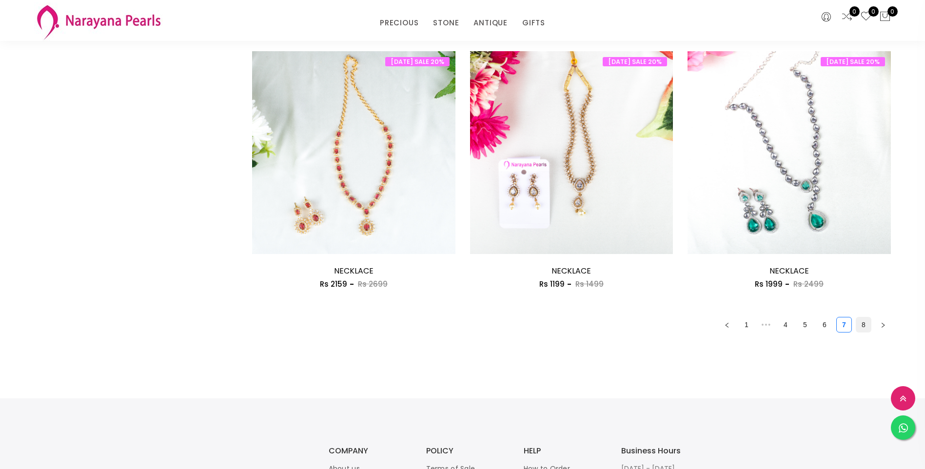
click at [864, 327] on link "8" at bounding box center [864, 325] width 15 height 15
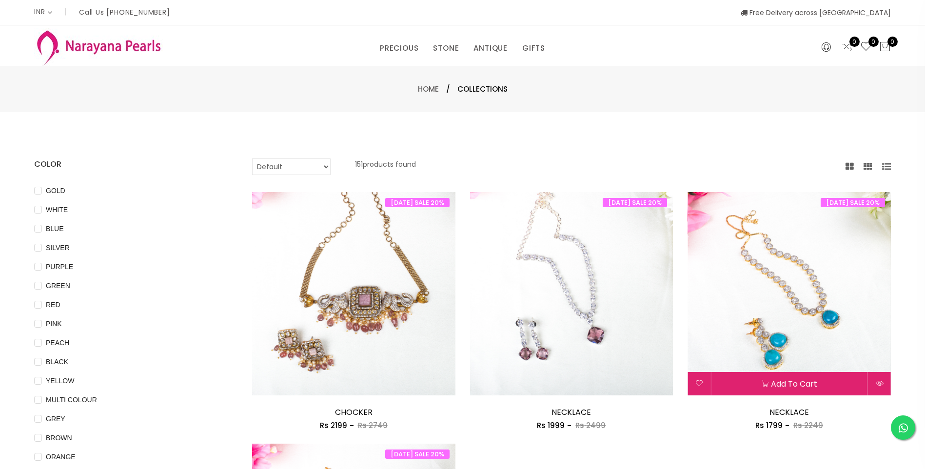
click at [783, 332] on img at bounding box center [789, 293] width 203 height 203
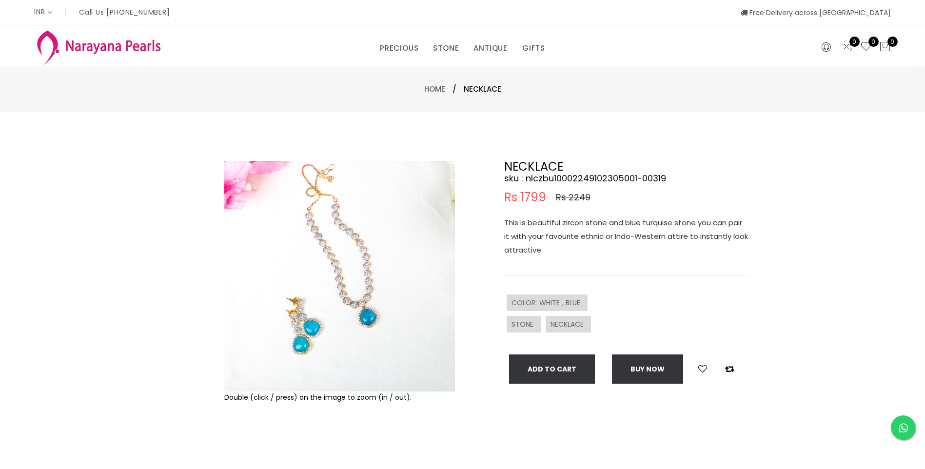
click at [302, 321] on img at bounding box center [339, 276] width 231 height 231
click at [341, 251] on img at bounding box center [339, 276] width 231 height 231
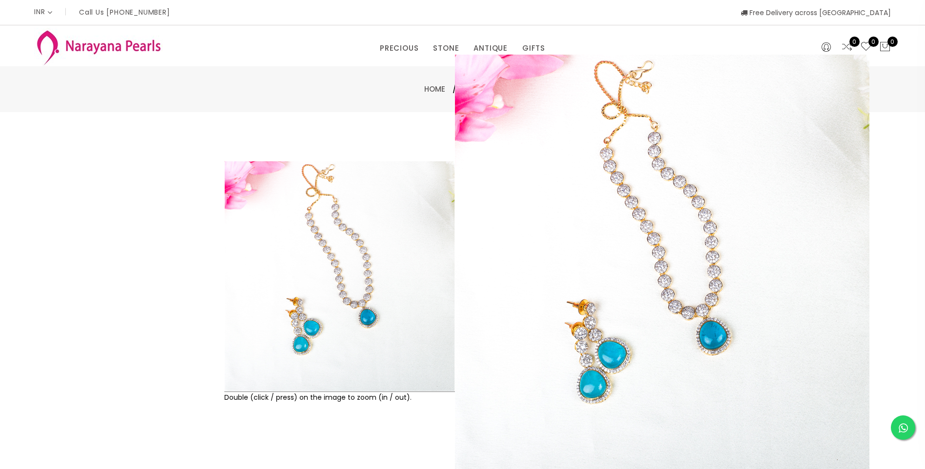
click at [341, 251] on img at bounding box center [339, 276] width 231 height 231
click at [359, 96] on div "Home / NECKLACE" at bounding box center [462, 89] width 925 height 46
click at [345, 122] on div "Double (click / press) on the image to zoom (in / out). NECKLACE sku : nlczbu10…" at bounding box center [462, 314] width 925 height 405
click at [319, 146] on div "Double (click / press) on the image to zoom (in / out). NECKLACE sku : nlczbu10…" at bounding box center [462, 314] width 925 height 405
click at [334, 119] on div "Double (click / press) on the image to zoom (in / out). NECKLACE sku : nlczbu10…" at bounding box center [462, 314] width 925 height 405
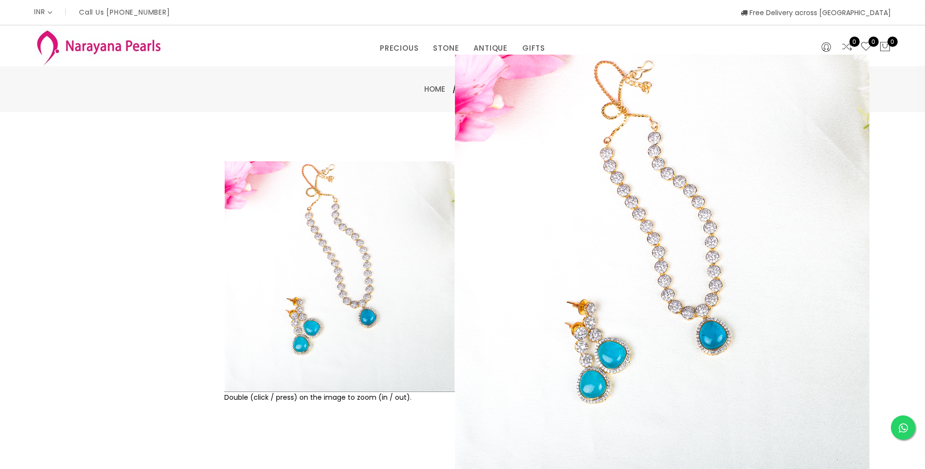
click at [333, 121] on div "Double (click / press) on the image to zoom (in / out). NECKLACE sku : nlczbu10…" at bounding box center [462, 314] width 925 height 405
click at [332, 121] on div "Double (click / press) on the image to zoom (in / out). NECKLACE sku : nlczbu10…" at bounding box center [462, 314] width 925 height 405
click at [378, 133] on div "Double (click / press) on the image to zoom (in / out). NECKLACE sku : nlczbu10…" at bounding box center [462, 314] width 925 height 405
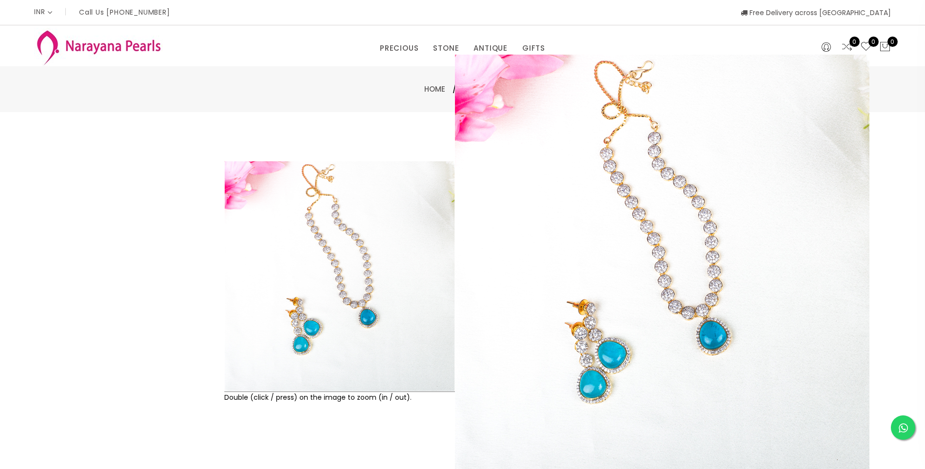
click at [378, 133] on div "Double (click / press) on the image to zoom (in / out). NECKLACE sku : nlczbu10…" at bounding box center [462, 314] width 925 height 405
click at [312, 104] on div "Home / NECKLACE" at bounding box center [462, 89] width 925 height 46
drag, startPoint x: 312, startPoint y: 104, endPoint x: 374, endPoint y: 130, distance: 67.6
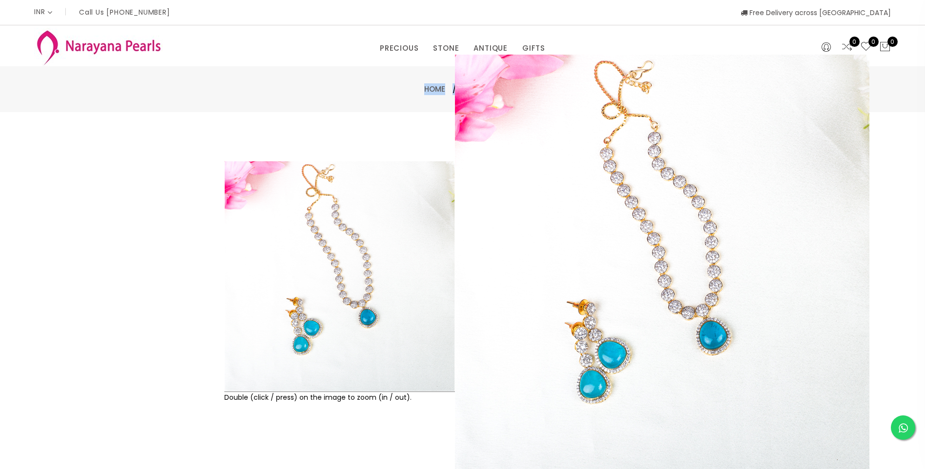
click at [374, 130] on div "Double (click / press) on the image to zoom (in / out). NECKLACE sku : nlczbu10…" at bounding box center [462, 314] width 925 height 405
drag, startPoint x: 374, startPoint y: 130, endPoint x: 422, endPoint y: 133, distance: 48.4
click at [422, 133] on div "Double (click / press) on the image to zoom (in / out). NECKLACE sku : nlczbu10…" at bounding box center [462, 314] width 925 height 405
click at [391, 432] on div "Double (click / press) on the image to zoom (in / out)." at bounding box center [340, 314] width 236 height 307
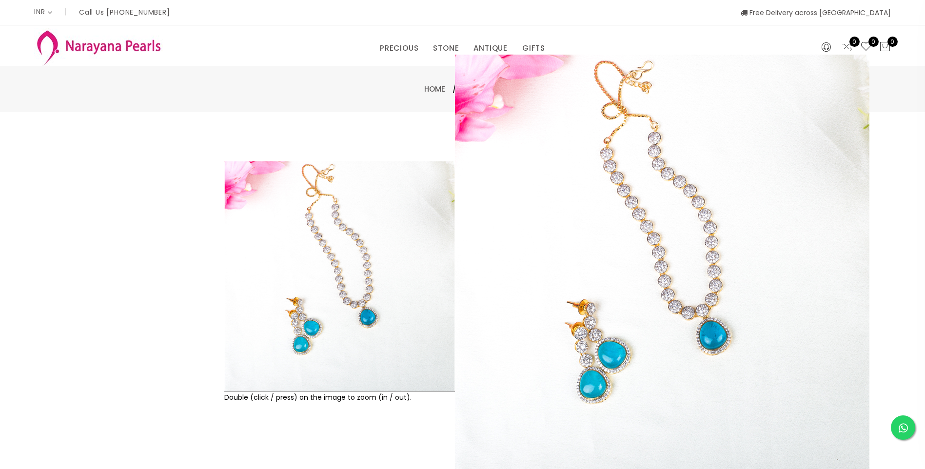
click at [384, 415] on div "Double (click / press) on the image to zoom (in / out)." at bounding box center [340, 314] width 236 height 307
click at [212, 112] on div "Home / NECKLACE" at bounding box center [462, 89] width 925 height 46
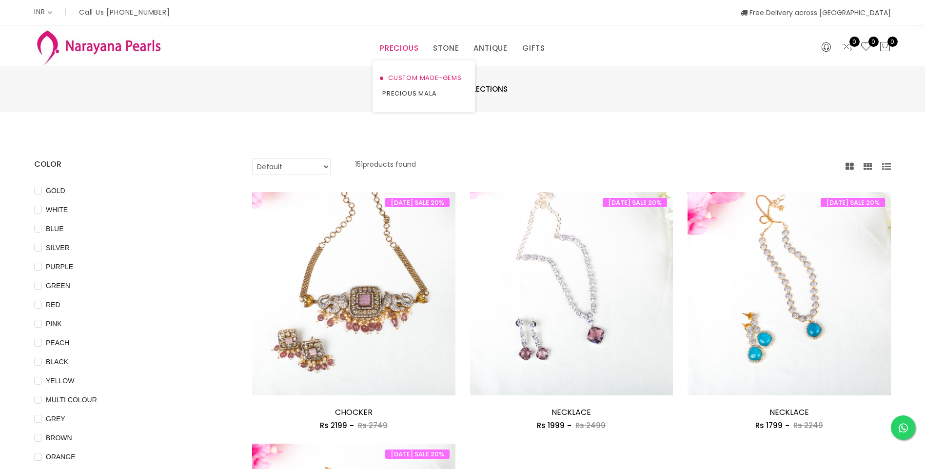
click at [440, 80] on link "CUSTOM MADE-GEMS" at bounding box center [423, 78] width 83 height 16
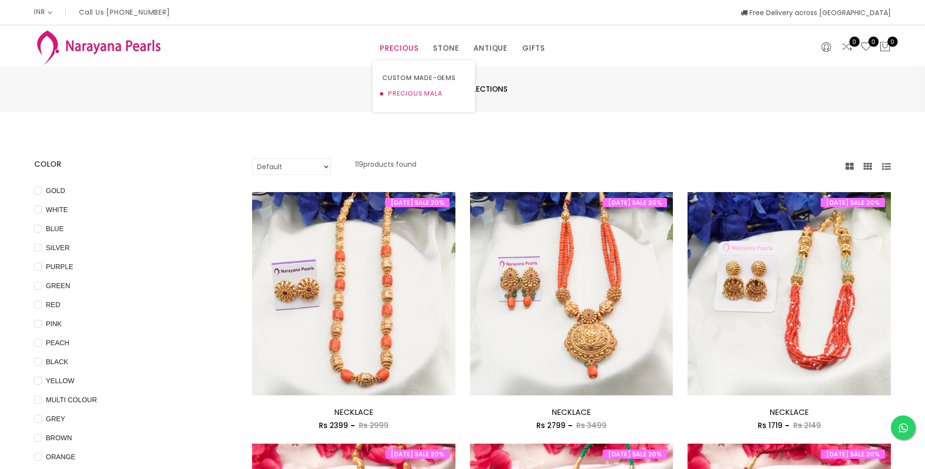
click at [405, 95] on link "PRECIOUS MALA" at bounding box center [423, 94] width 83 height 16
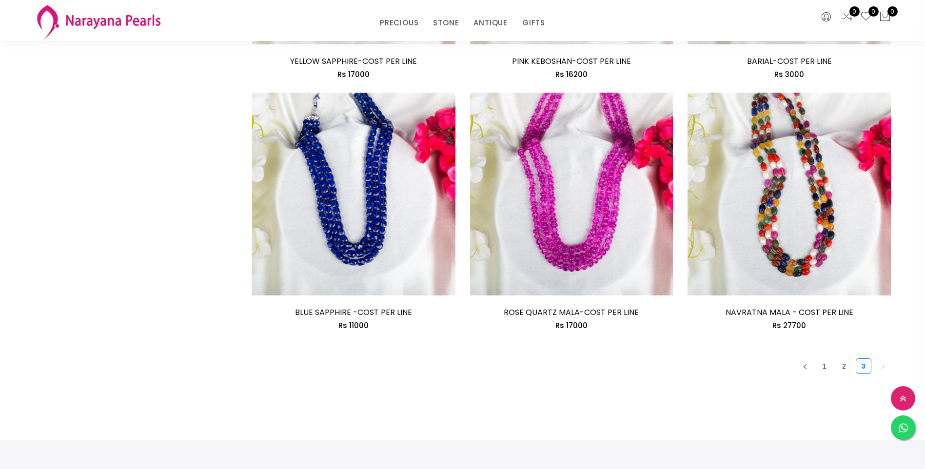
scroll to position [1554, 0]
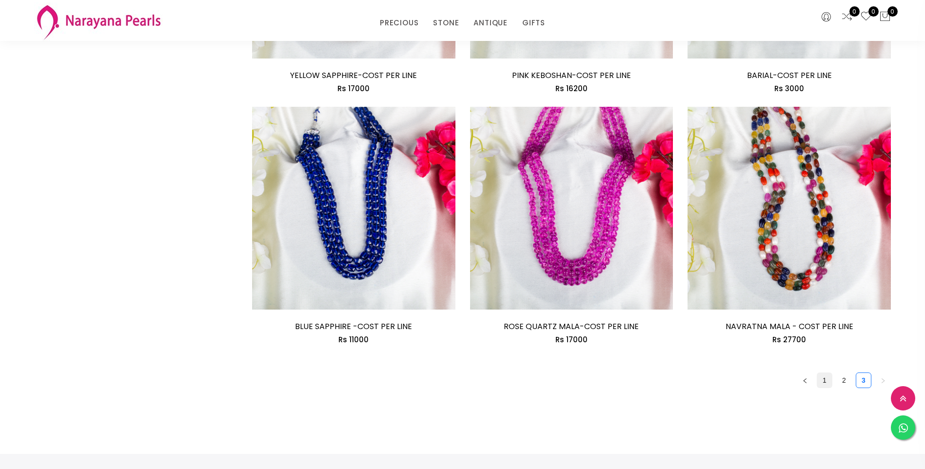
click at [823, 384] on link "1" at bounding box center [825, 380] width 15 height 15
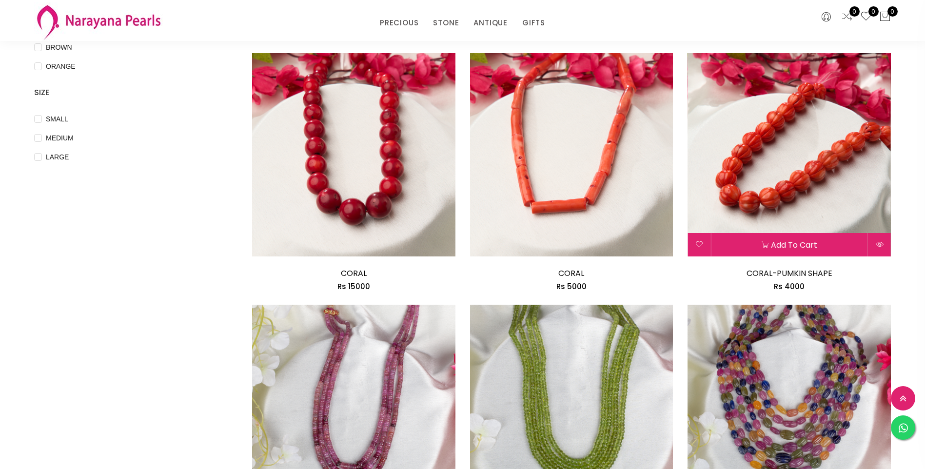
scroll to position [488, 0]
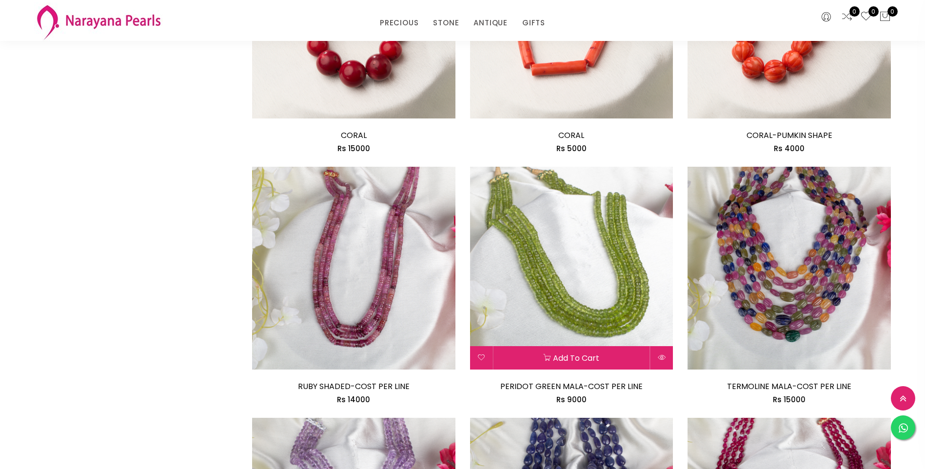
click at [648, 278] on img at bounding box center [571, 268] width 203 height 203
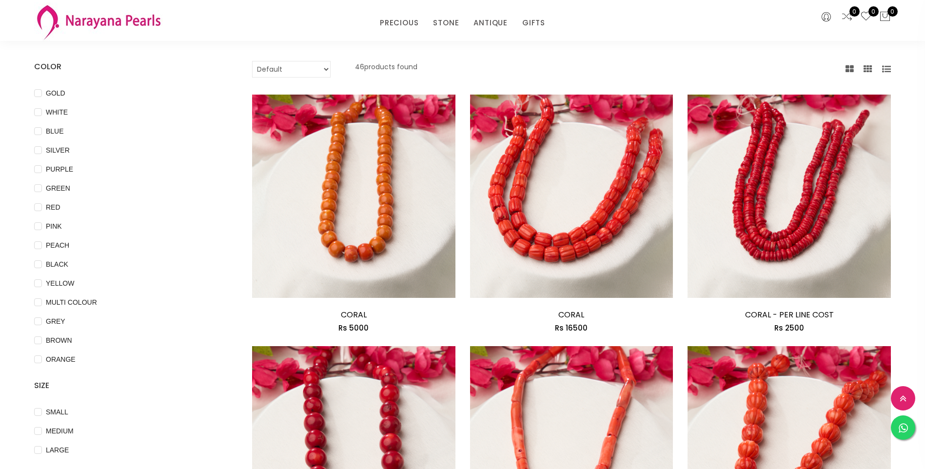
scroll to position [49, 0]
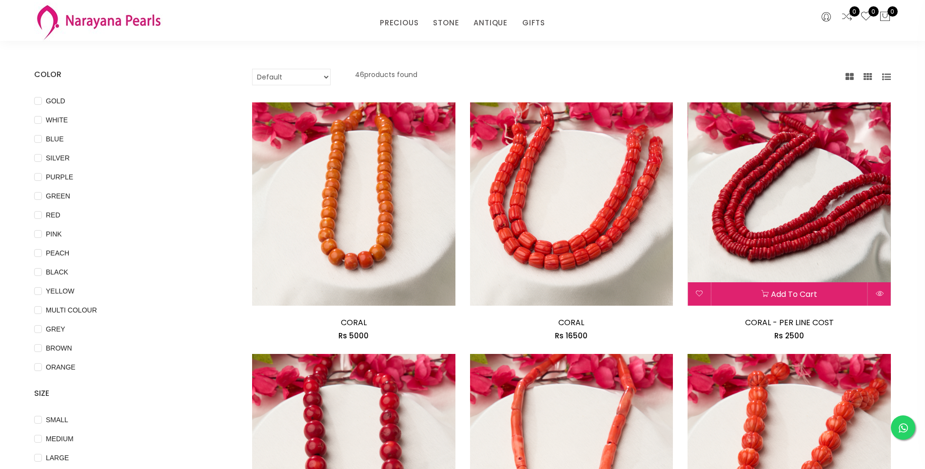
click at [739, 264] on img at bounding box center [789, 203] width 203 height 203
